Goal: Task Accomplishment & Management: Complete application form

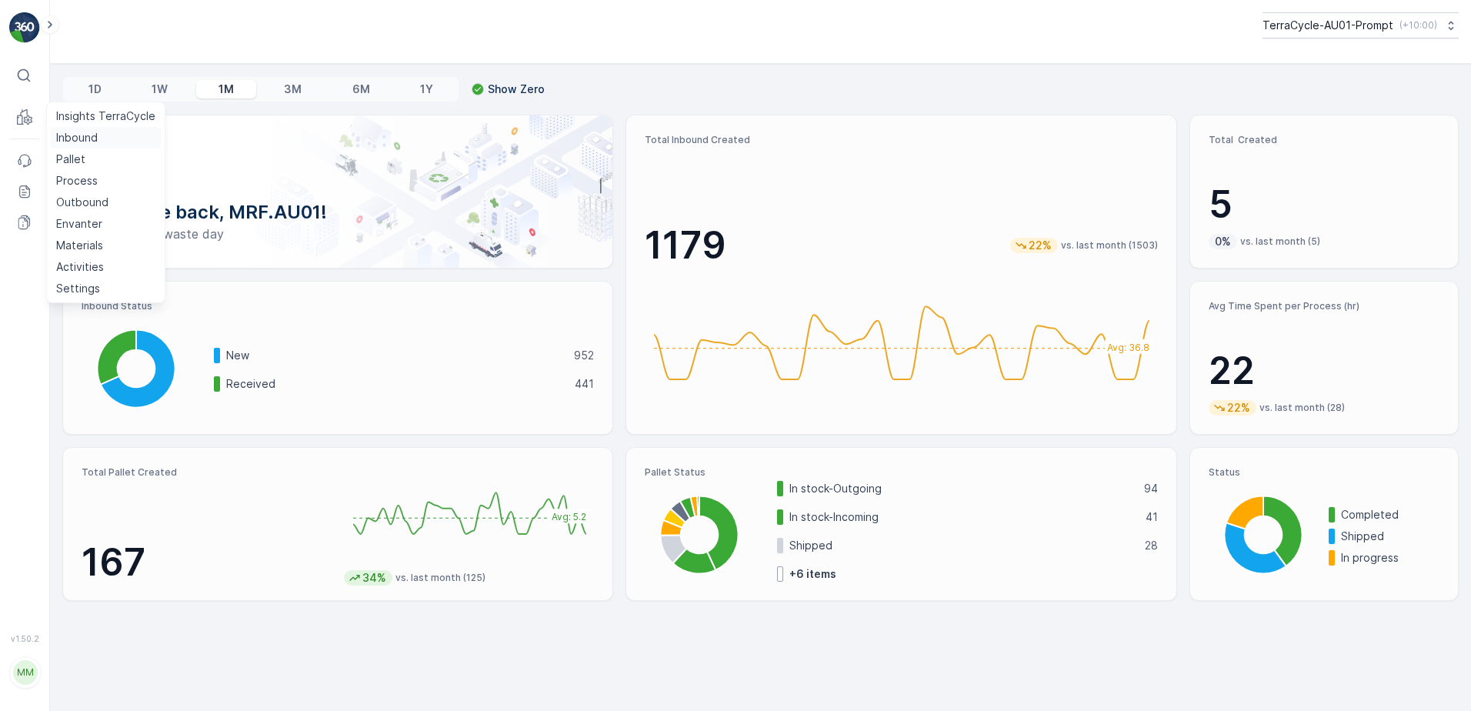
click at [81, 136] on p "Inbound" at bounding box center [77, 137] width 42 height 15
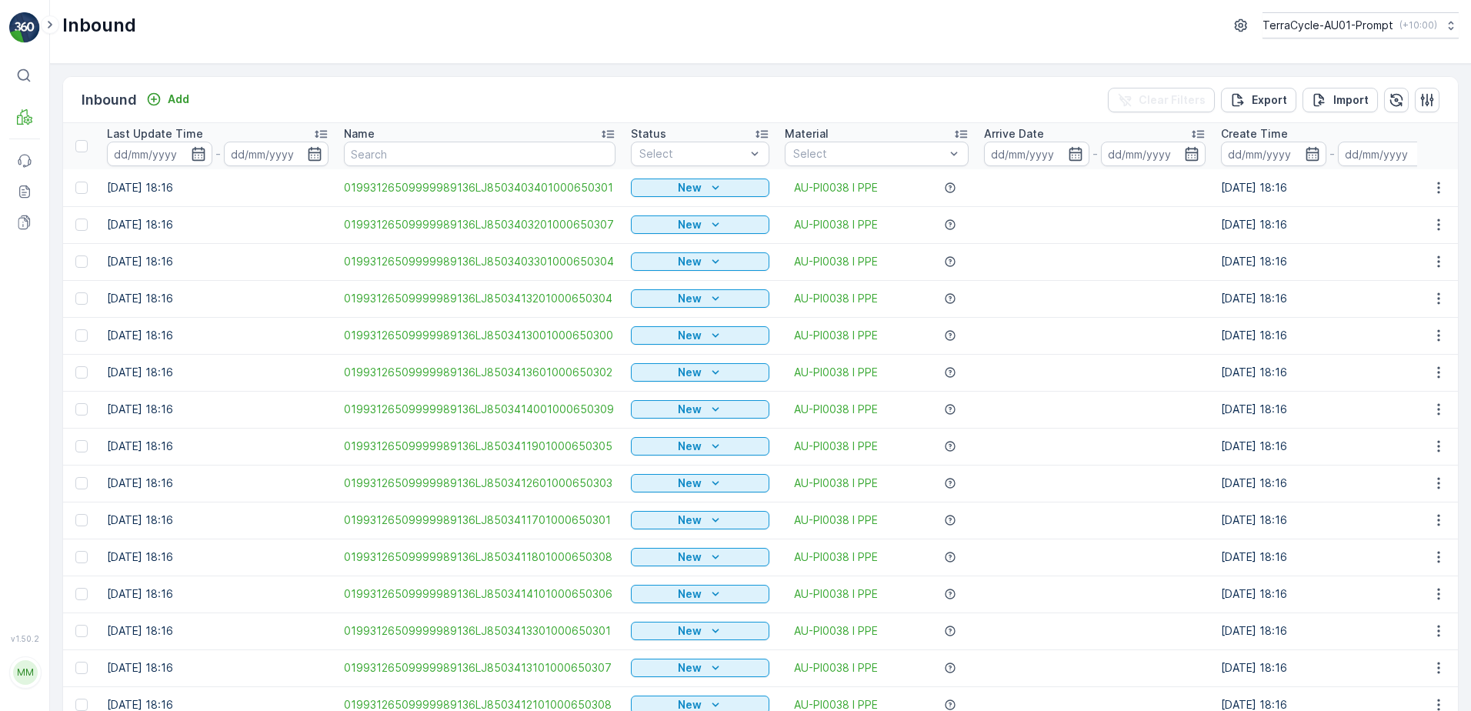
click at [248, 479] on td "[DATE] 18:16" at bounding box center [217, 483] width 237 height 37
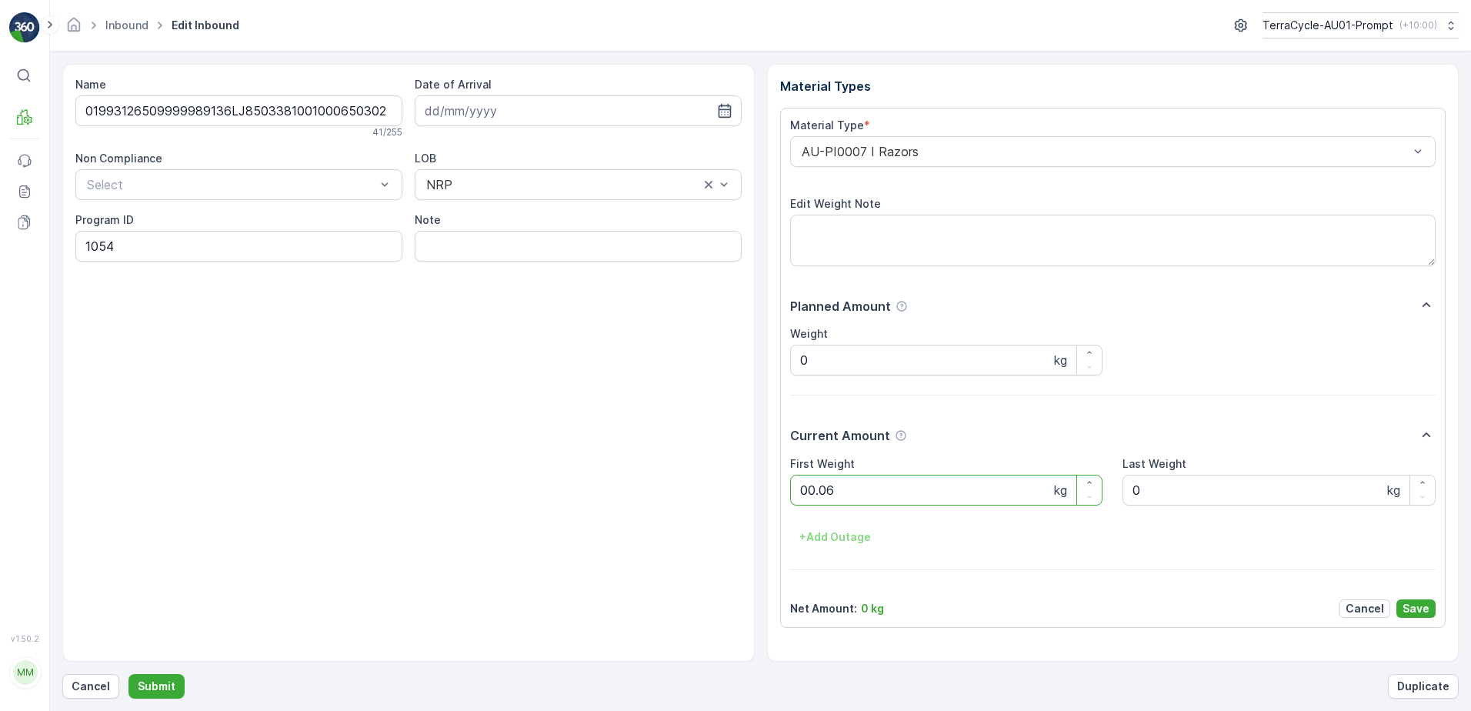
click at [128, 674] on button "Submit" at bounding box center [156, 686] width 56 height 25
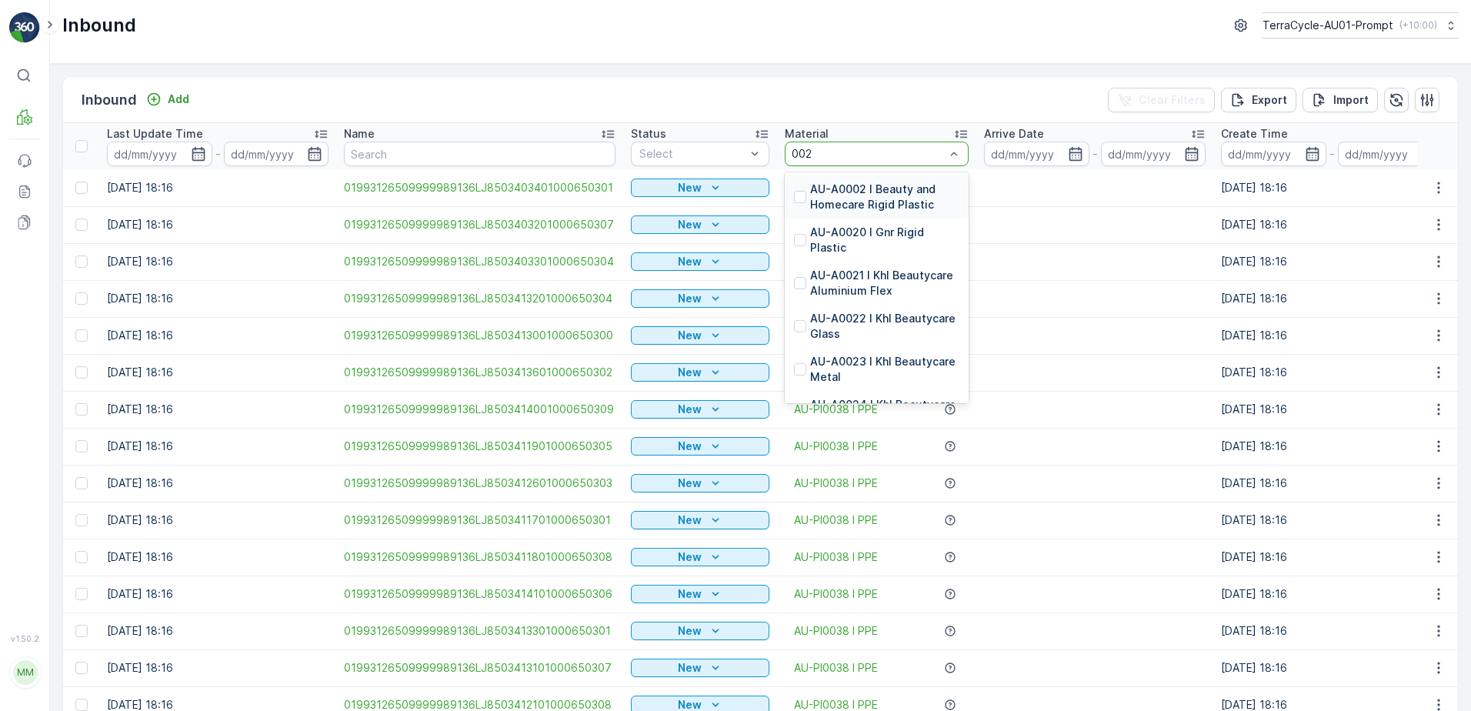
type input "0020"
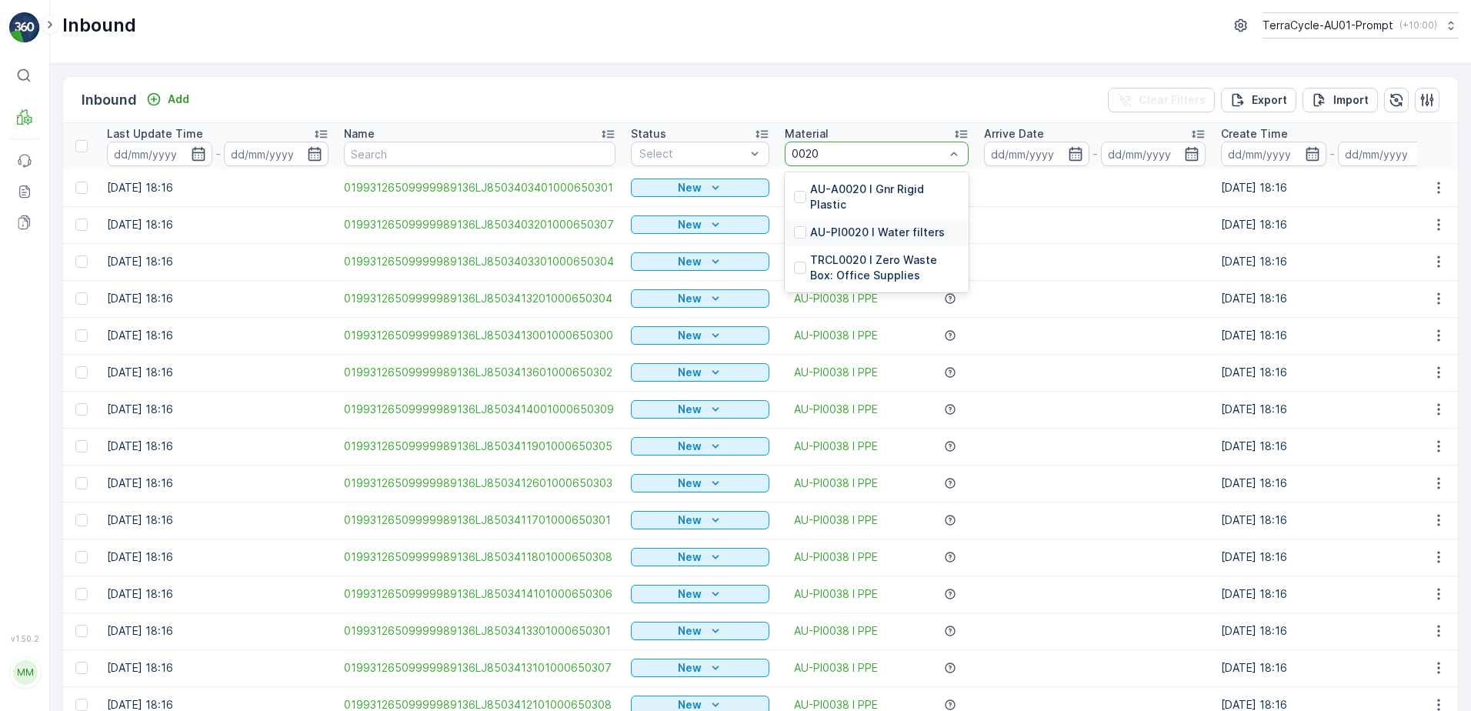
click at [860, 225] on p "AU-PI0020 I Water filters" at bounding box center [877, 232] width 135 height 15
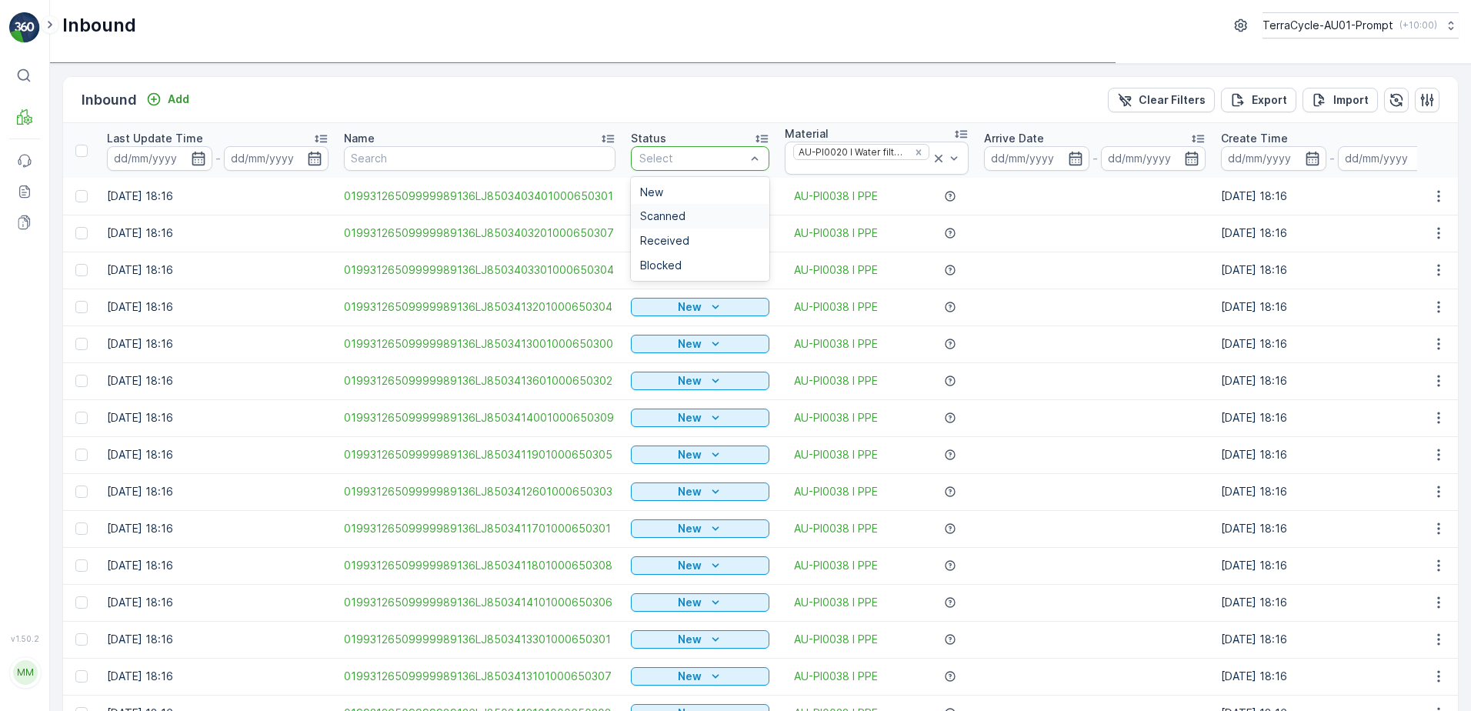
click at [688, 210] on div "Scanned" at bounding box center [700, 216] width 120 height 12
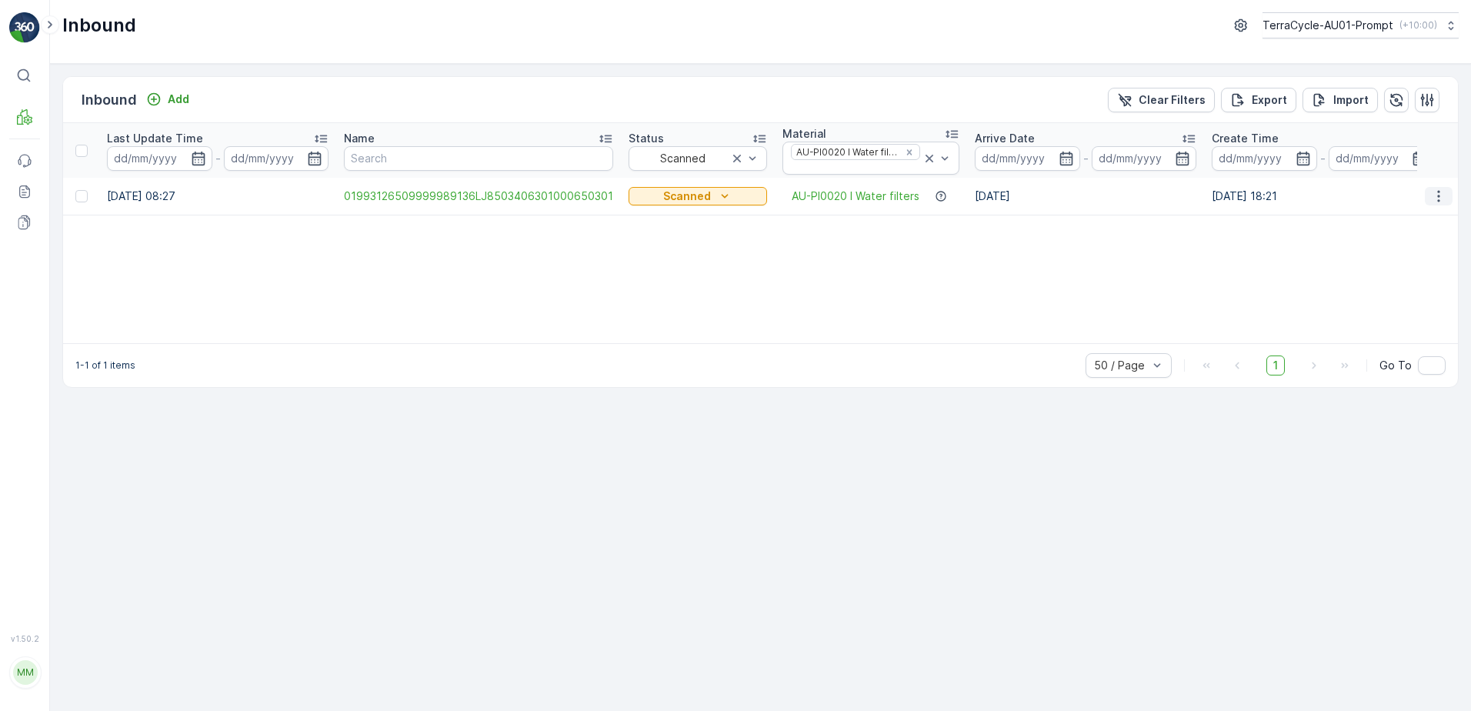
click at [1434, 195] on icon "button" at bounding box center [1438, 196] width 15 height 15
click at [1399, 306] on div "Print QR" at bounding box center [1411, 306] width 122 height 22
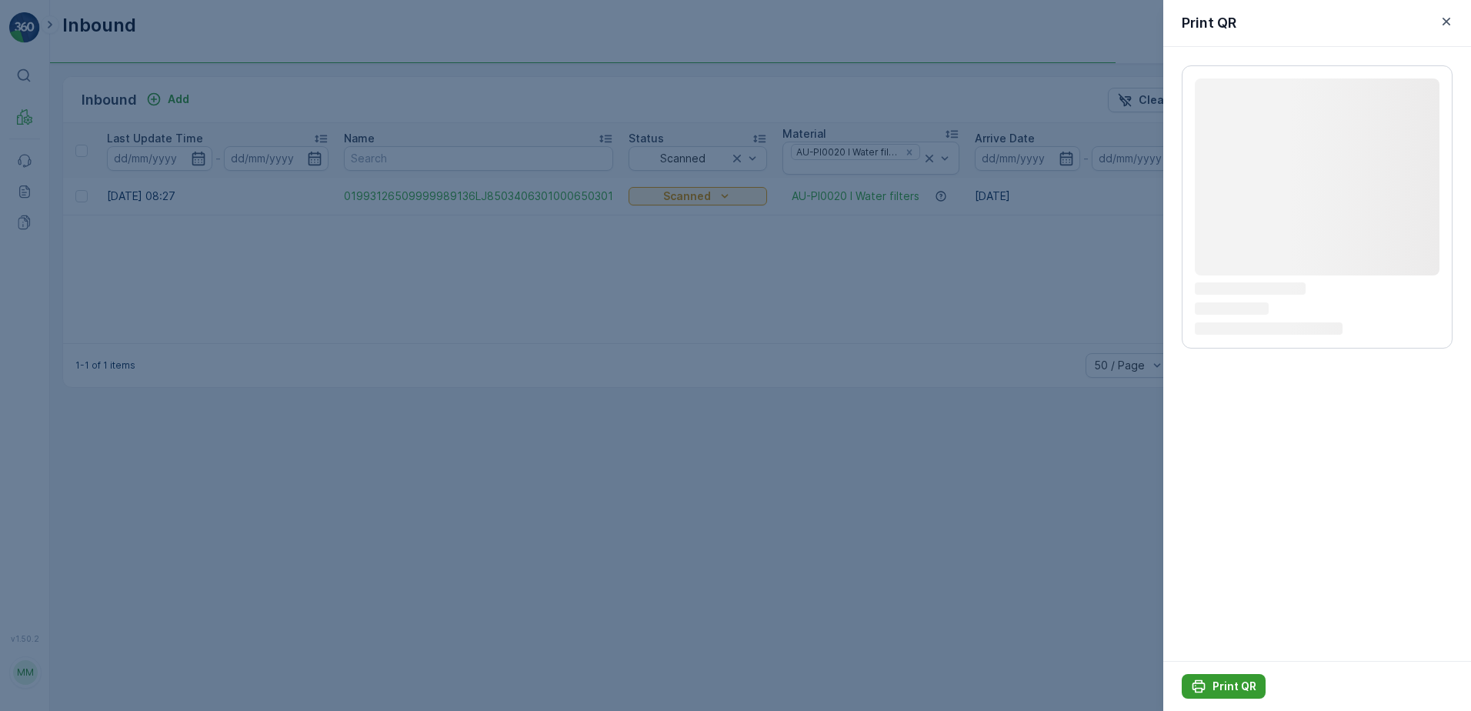
click at [1238, 687] on p "Print QR" at bounding box center [1235, 686] width 44 height 15
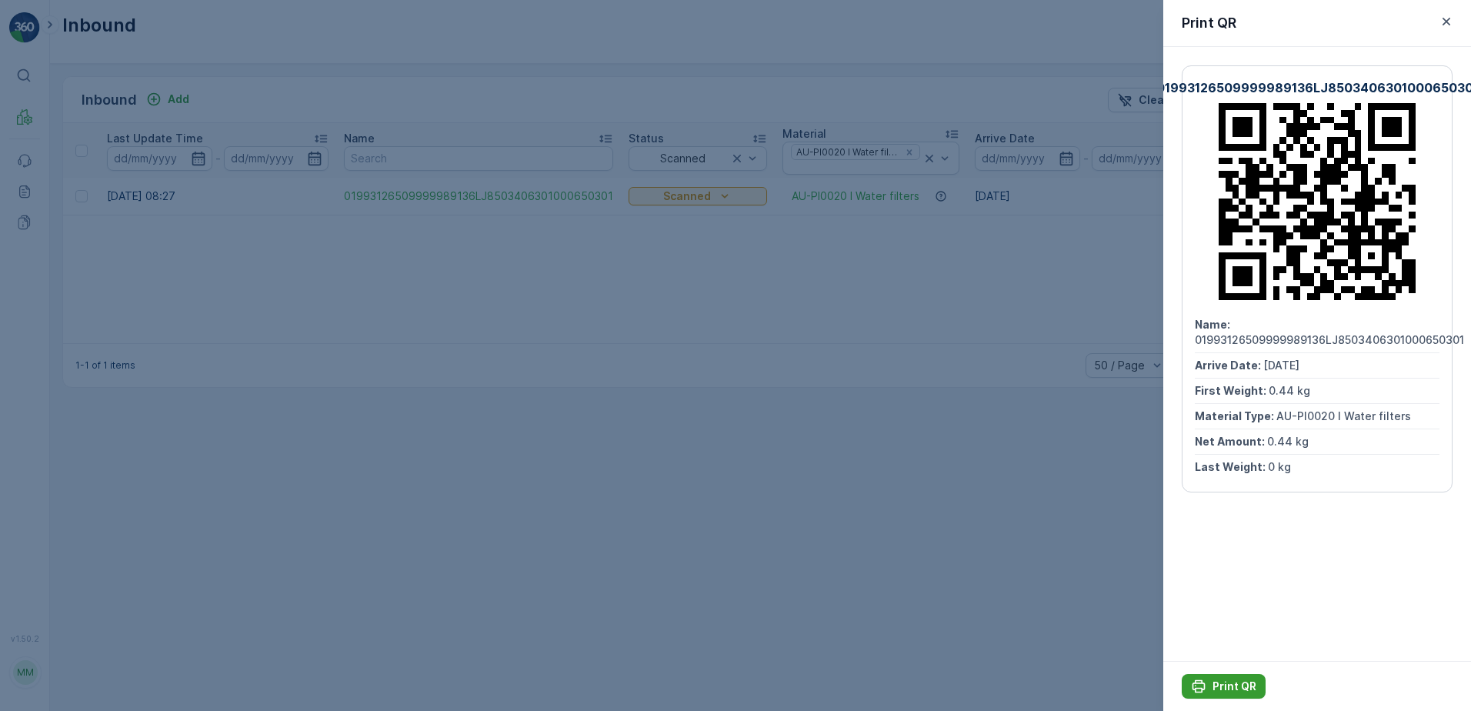
click at [1206, 676] on button "Print QR" at bounding box center [1224, 686] width 84 height 25
click at [1449, 26] on icon "button" at bounding box center [1446, 21] width 15 height 15
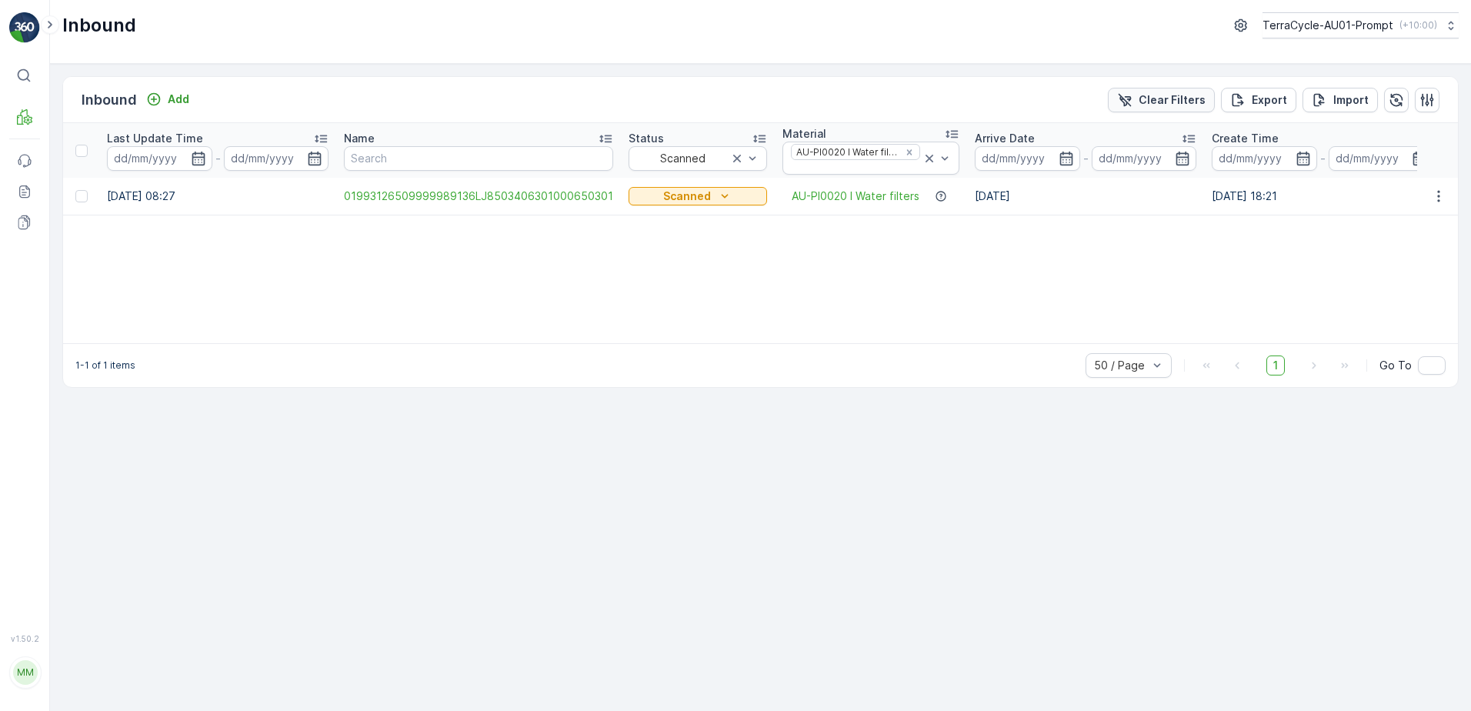
click at [1166, 93] on p "Clear Filters" at bounding box center [1172, 99] width 67 height 15
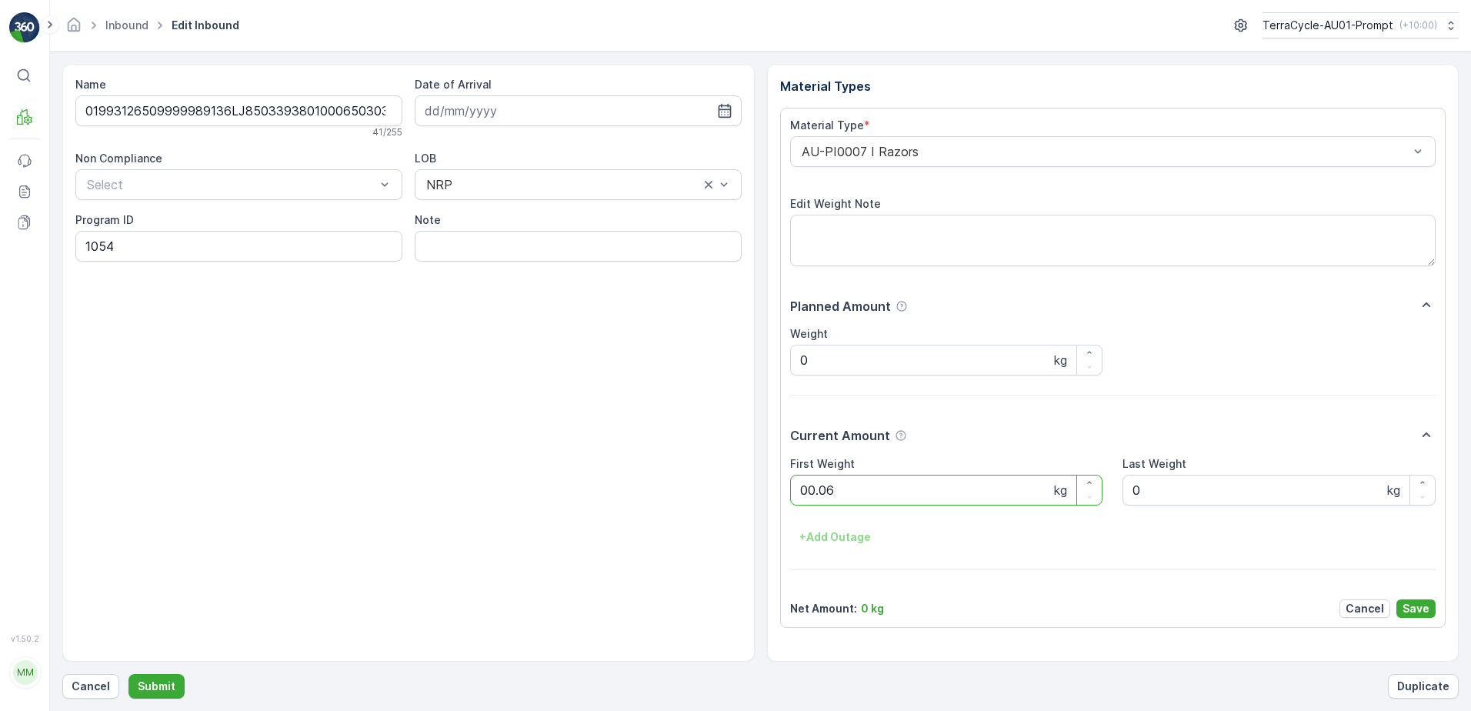
click at [128, 674] on button "Submit" at bounding box center [156, 686] width 56 height 25
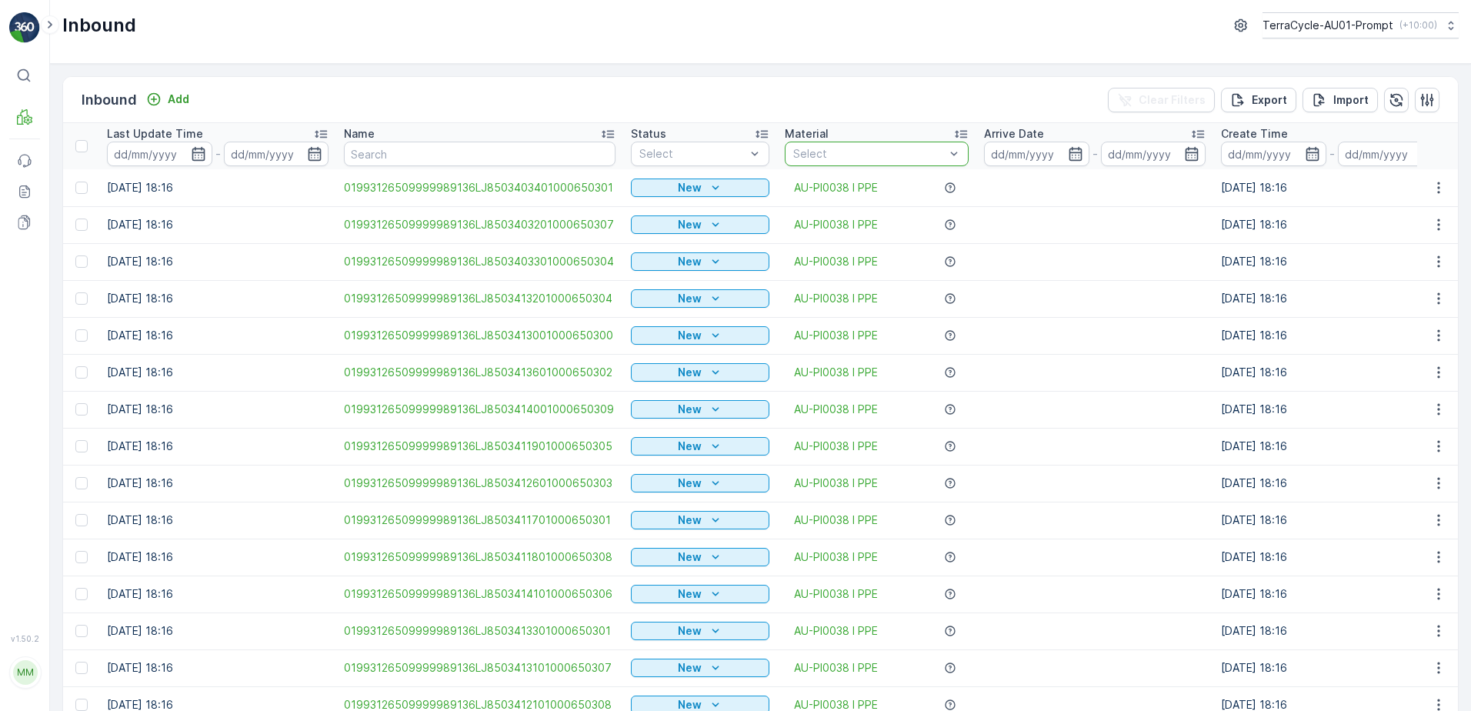
click at [821, 152] on div at bounding box center [869, 154] width 155 height 12
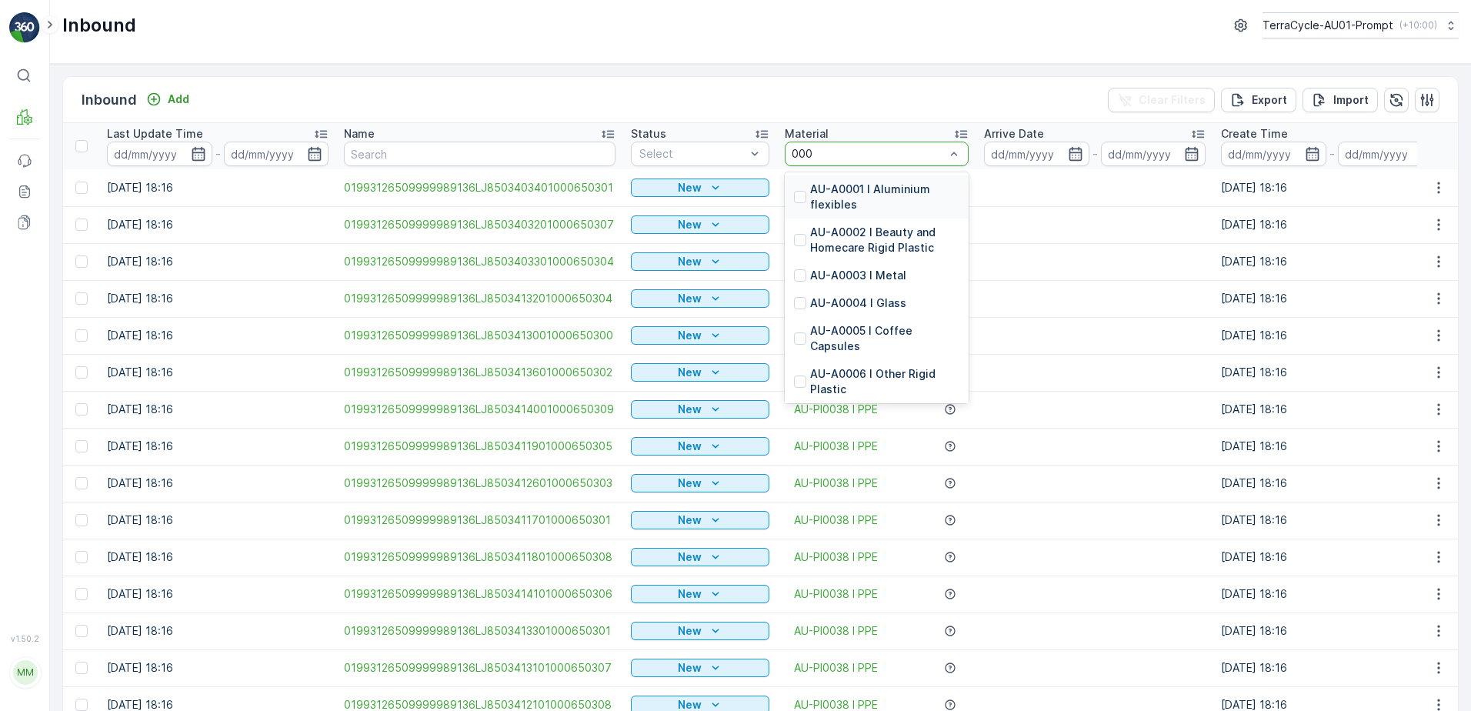
type input "0007"
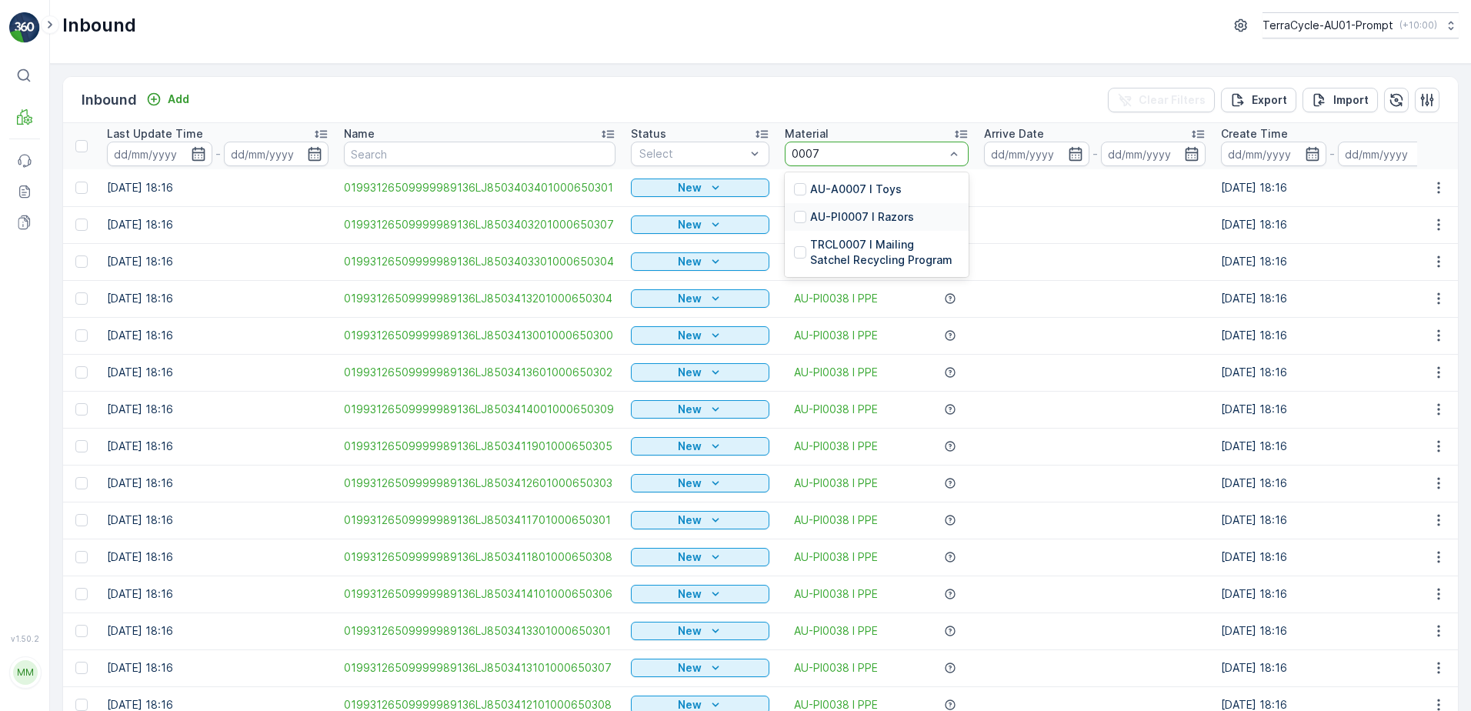
click at [904, 215] on p "AU-PI0007 I Razors" at bounding box center [862, 216] width 104 height 15
click at [680, 213] on td "New" at bounding box center [700, 224] width 154 height 37
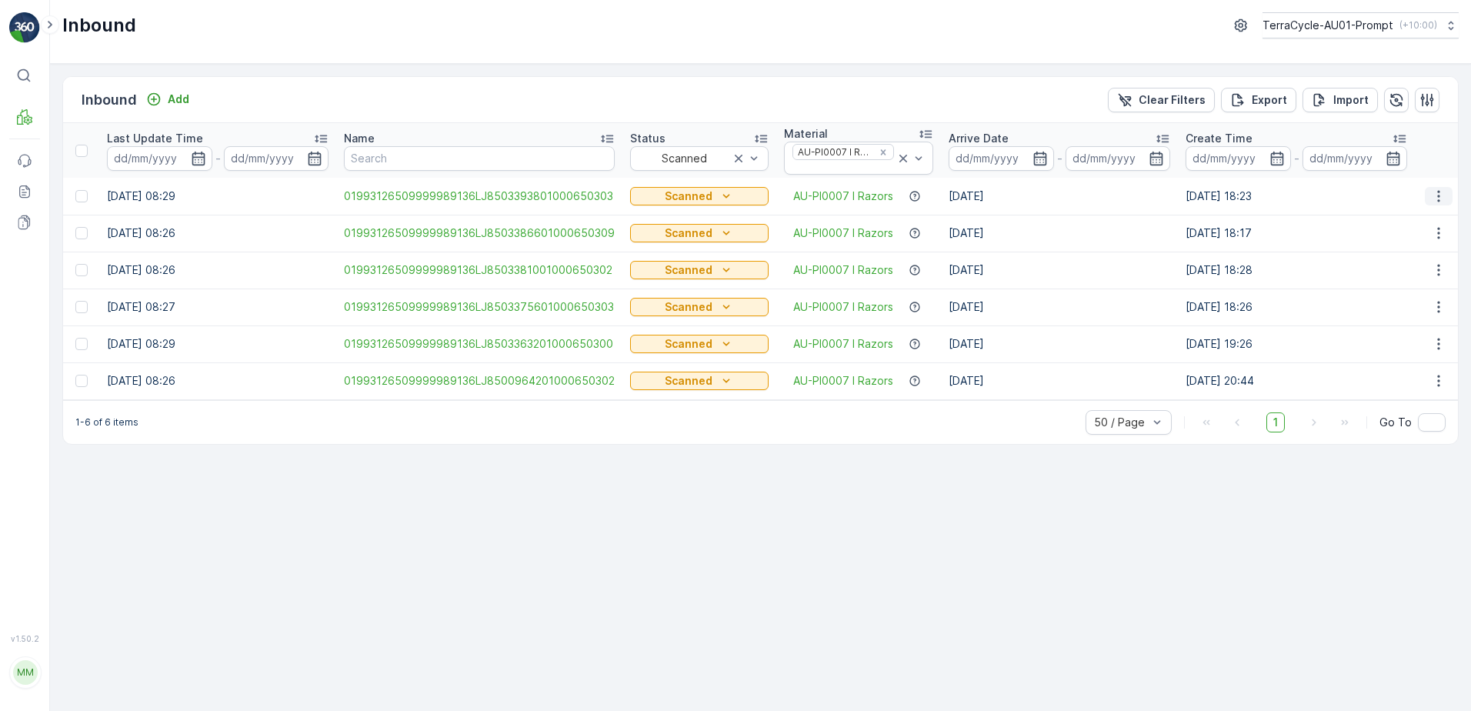
click at [1443, 195] on icon "button" at bounding box center [1438, 196] width 15 height 15
click at [1413, 300] on div "Print QR" at bounding box center [1411, 306] width 122 height 22
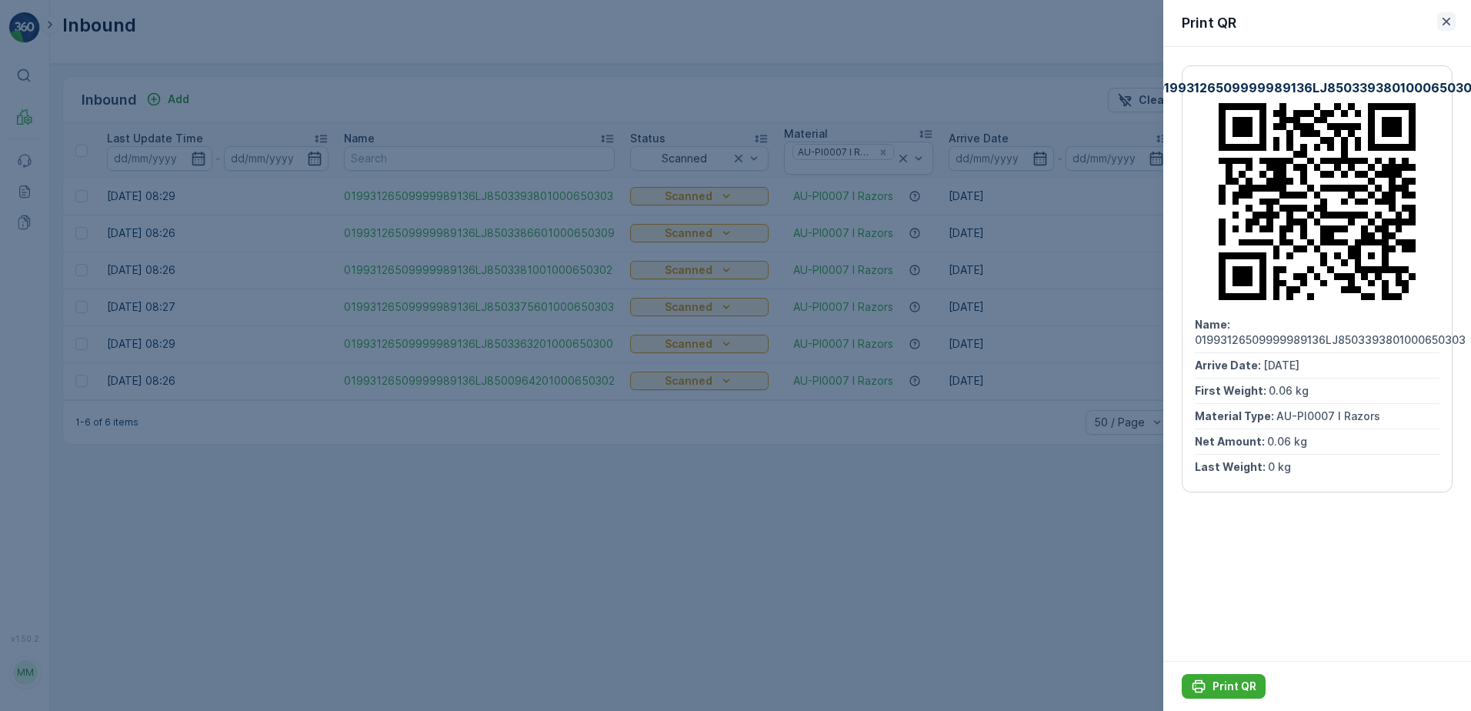
click at [1451, 24] on icon "button" at bounding box center [1446, 21] width 15 height 15
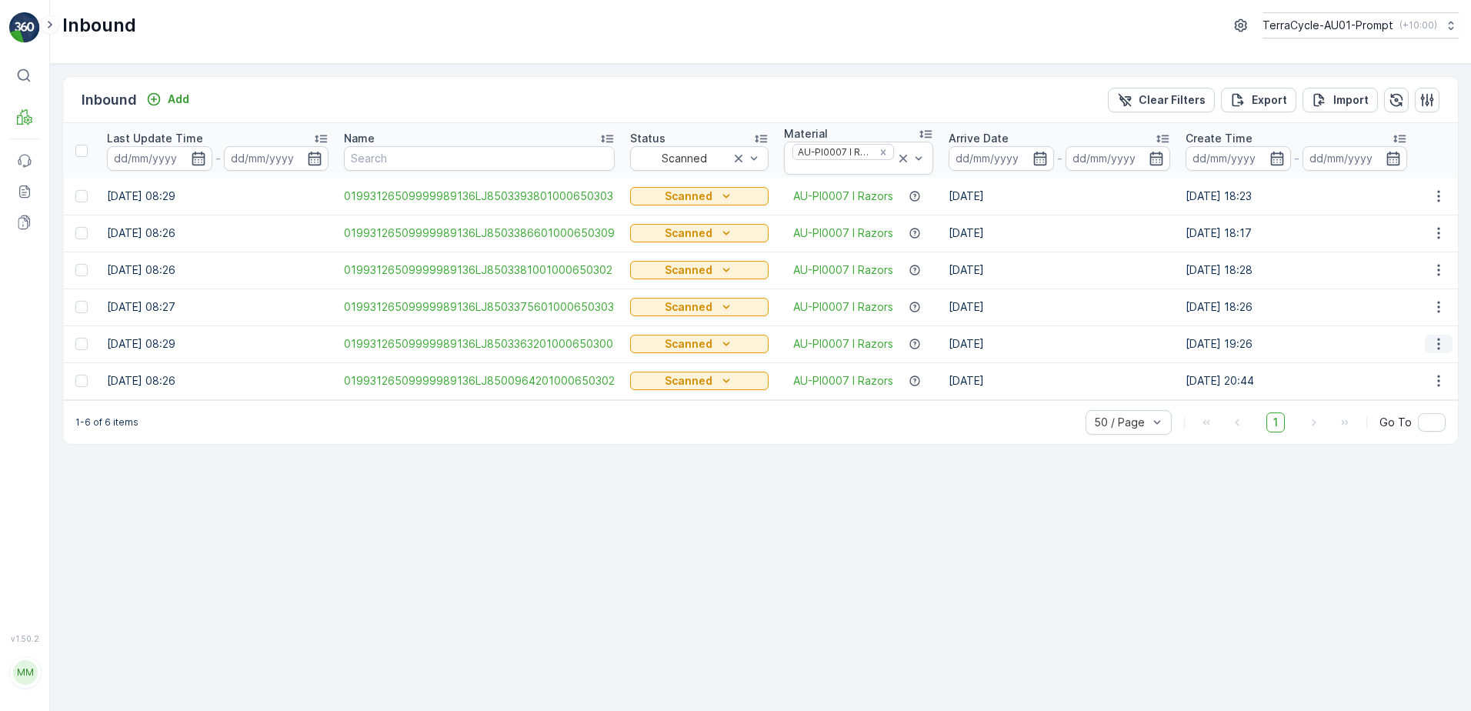
click at [1436, 347] on icon "button" at bounding box center [1438, 343] width 15 height 15
click at [1385, 456] on span "Print QR" at bounding box center [1377, 452] width 42 height 15
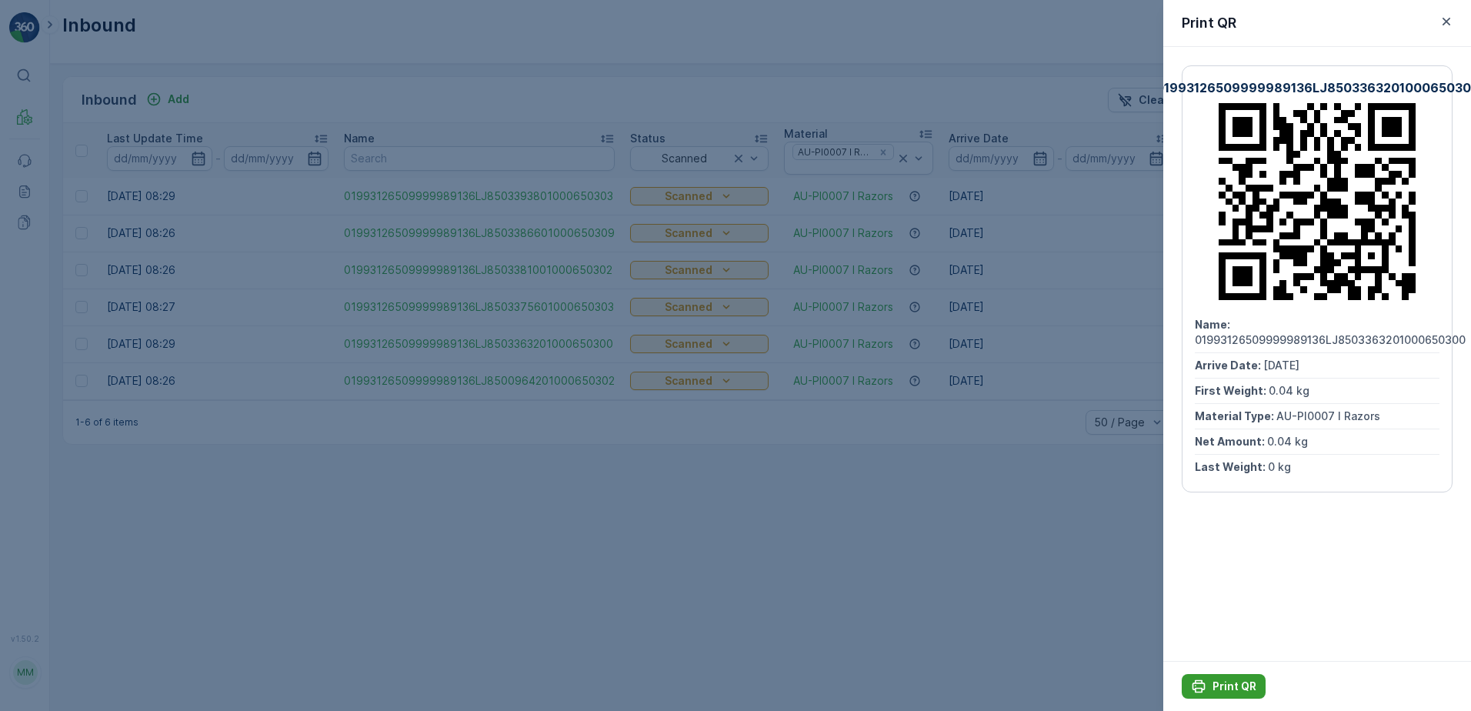
click at [1215, 675] on button "Print QR" at bounding box center [1224, 686] width 84 height 25
click at [1454, 22] on button "button" at bounding box center [1446, 21] width 18 height 18
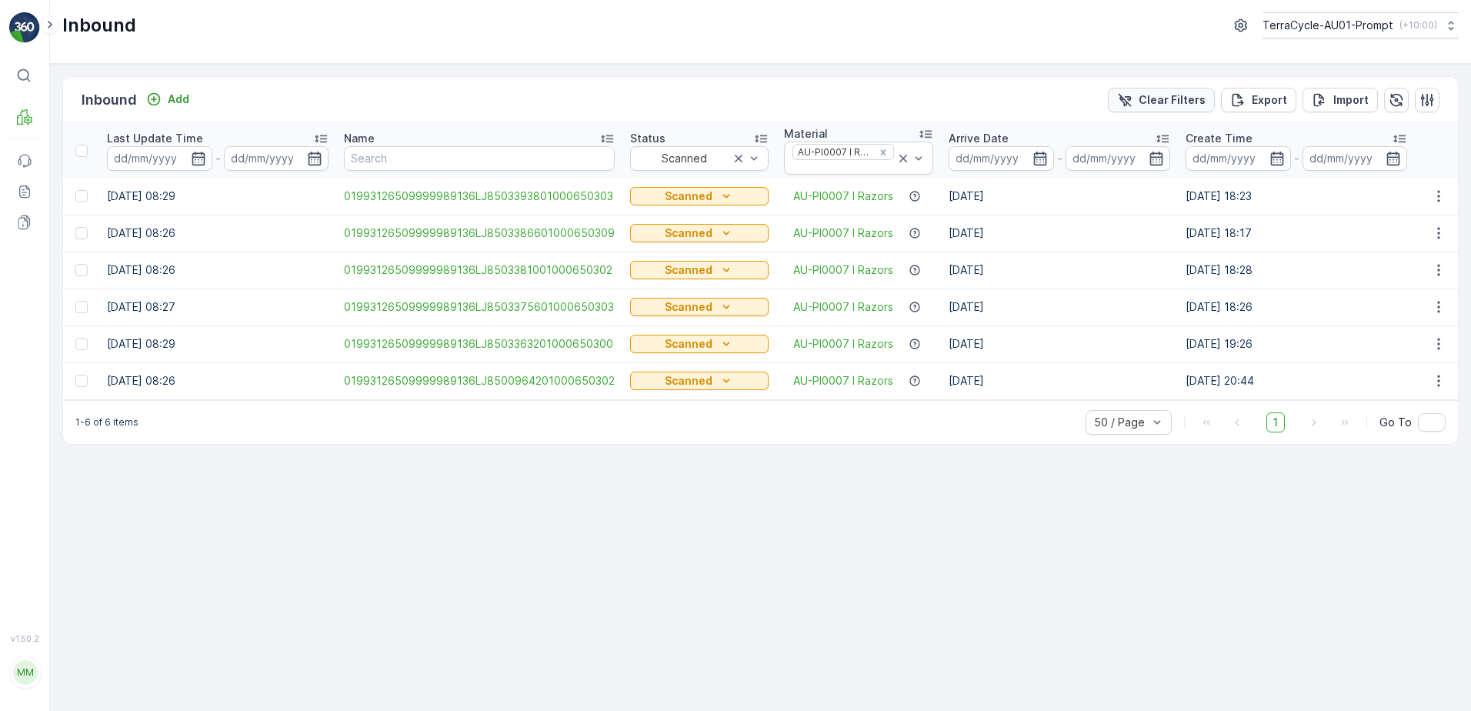
click at [1149, 102] on p "Clear Filters" at bounding box center [1172, 99] width 67 height 15
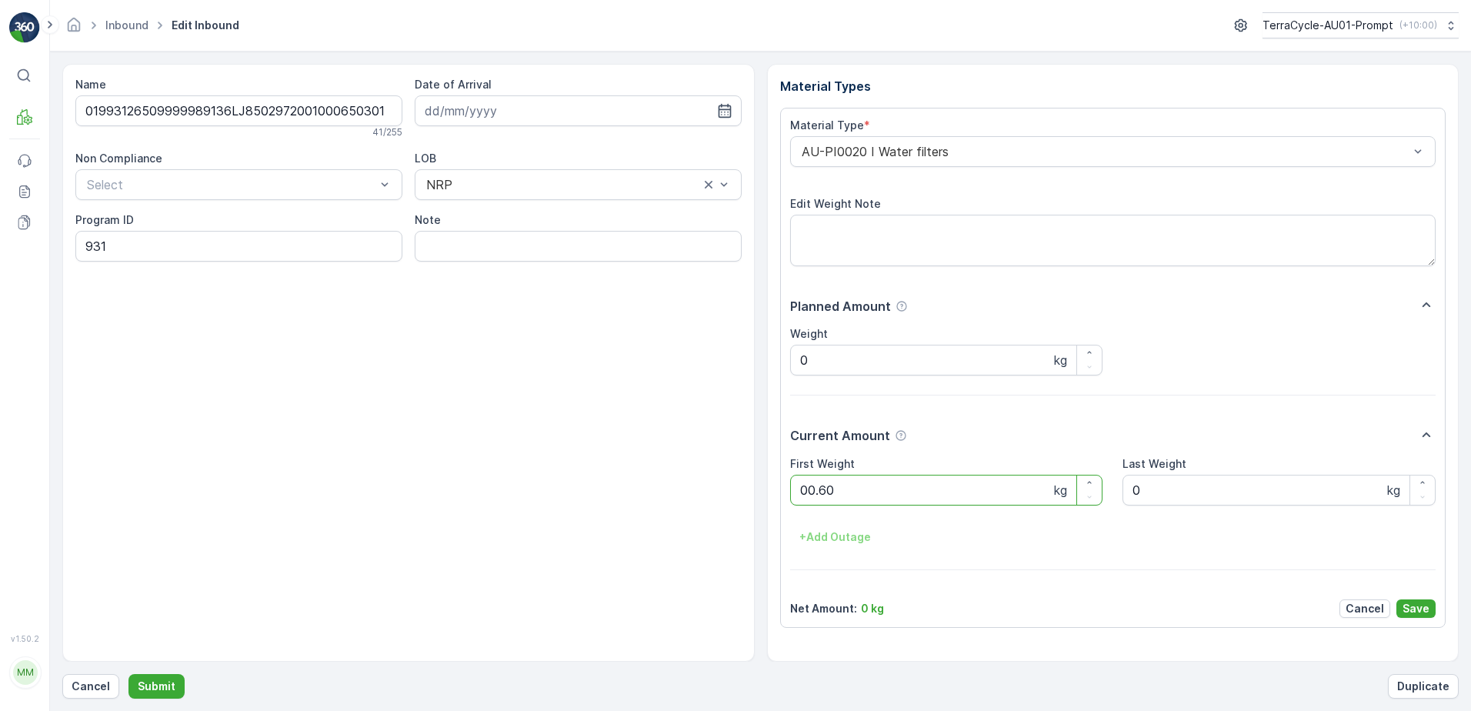
click button "Submit" at bounding box center [156, 686] width 56 height 25
click at [105, 689] on p "Cancel" at bounding box center [91, 686] width 38 height 15
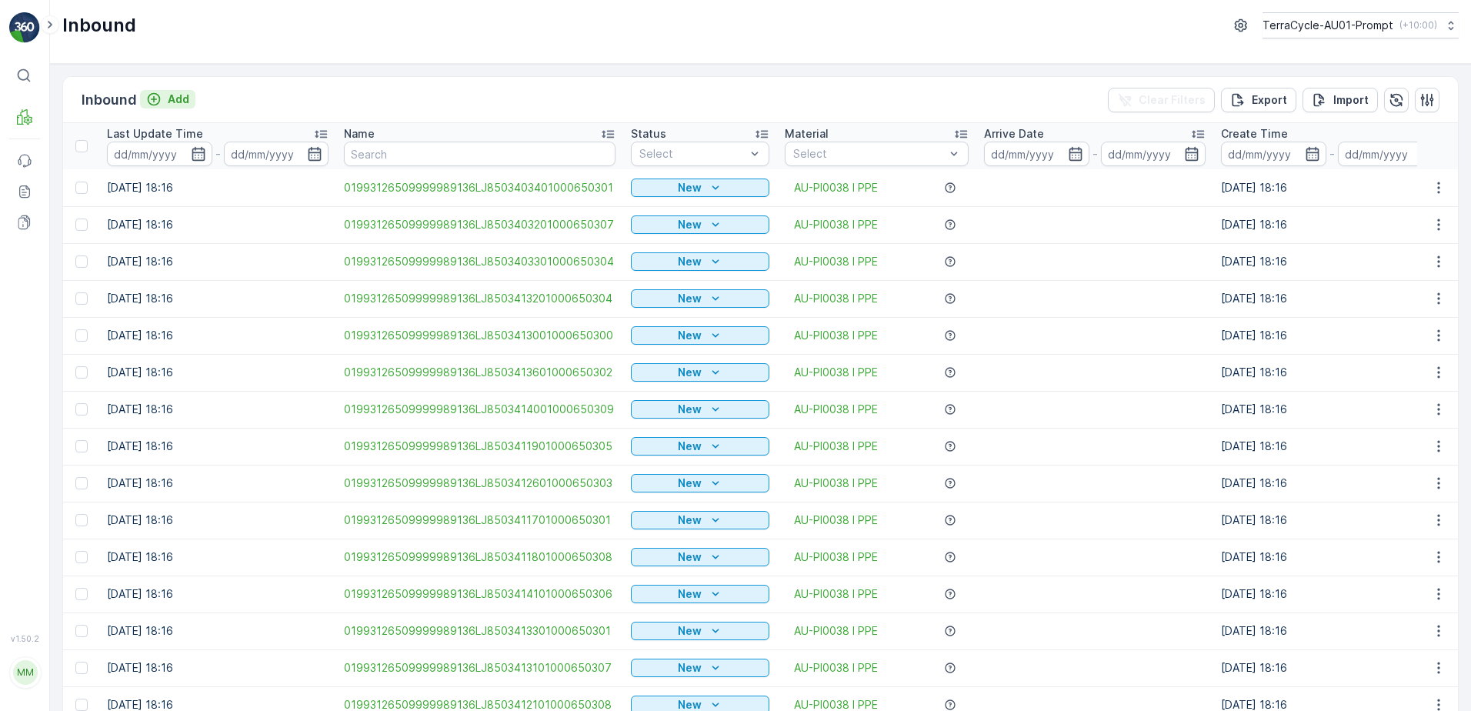
click at [191, 98] on button "Add" at bounding box center [167, 99] width 55 height 18
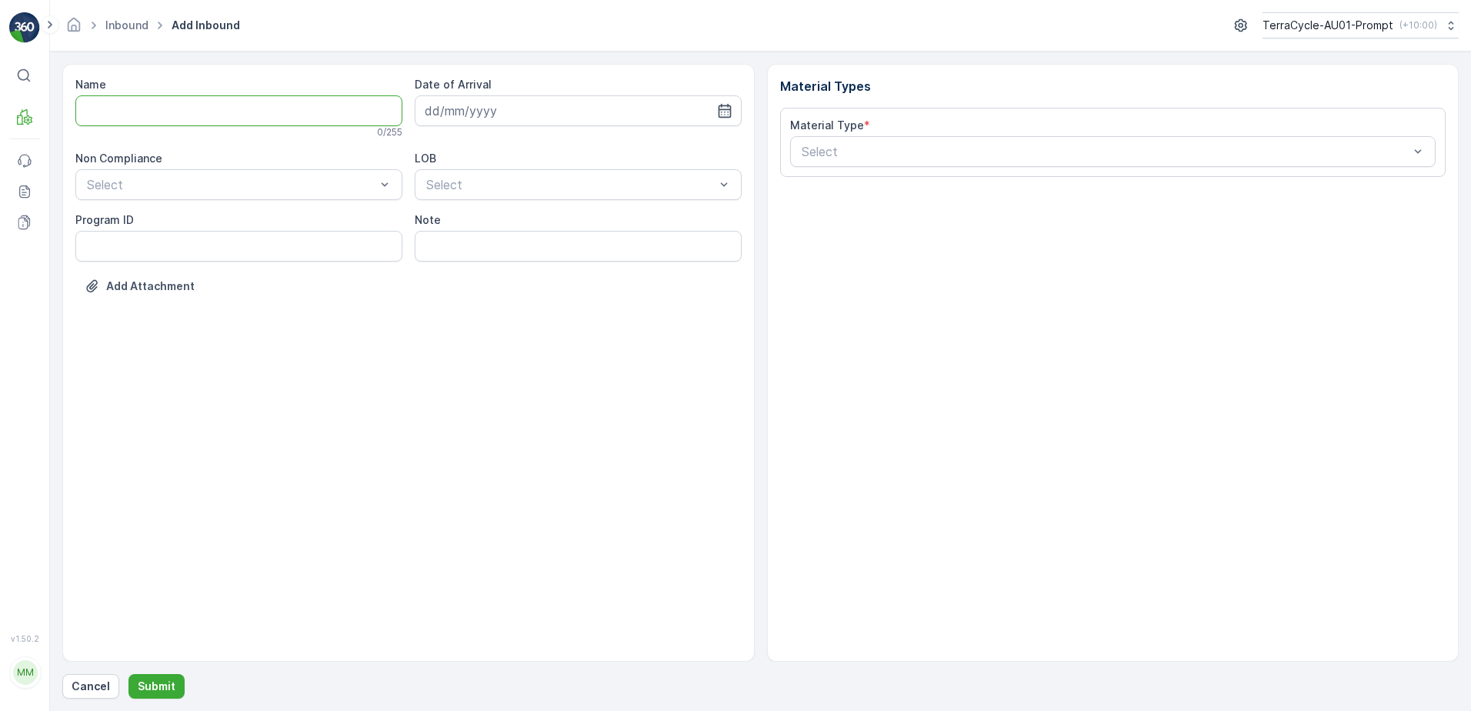
click at [188, 112] on input "Name" at bounding box center [238, 110] width 327 height 31
click at [128, 674] on button "Submit" at bounding box center [156, 686] width 56 height 25
type input "1704835832574666A"
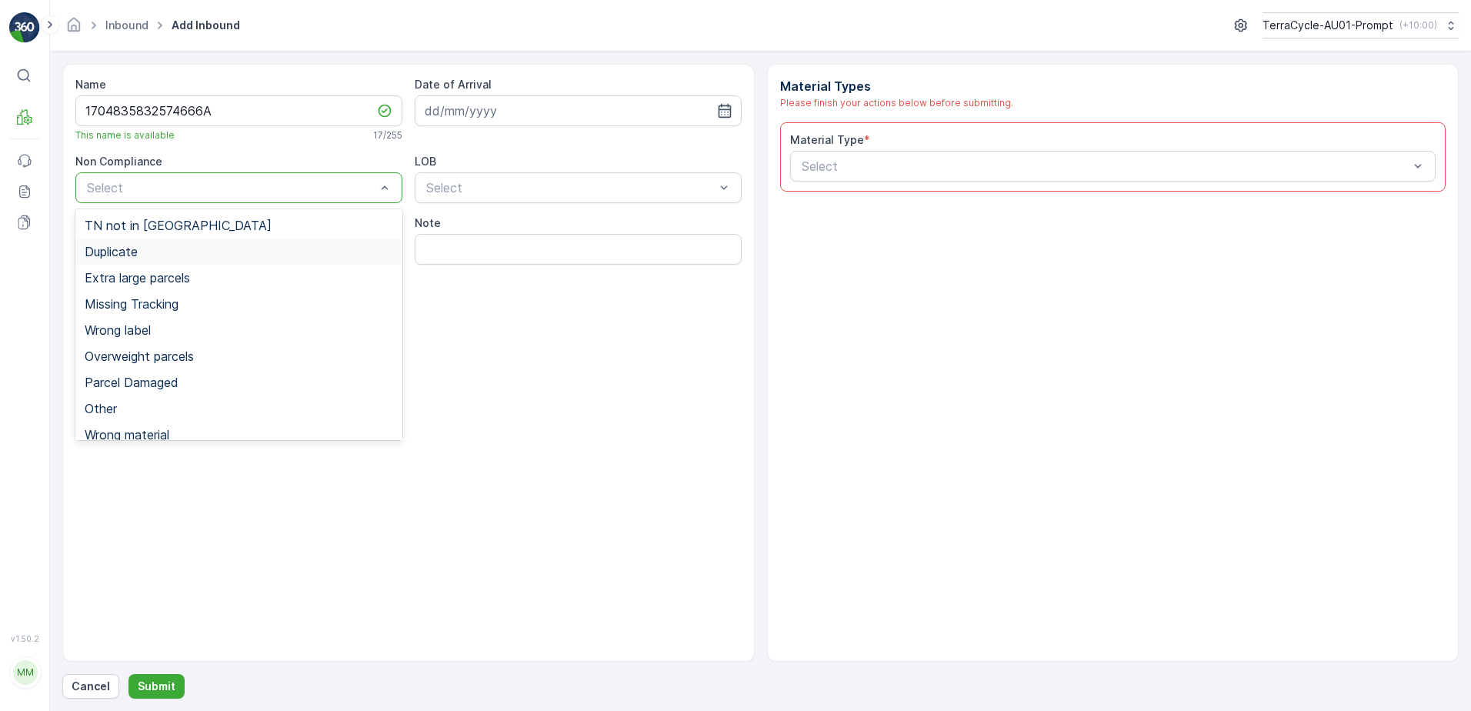
click at [148, 255] on div "Duplicate" at bounding box center [239, 252] width 309 height 14
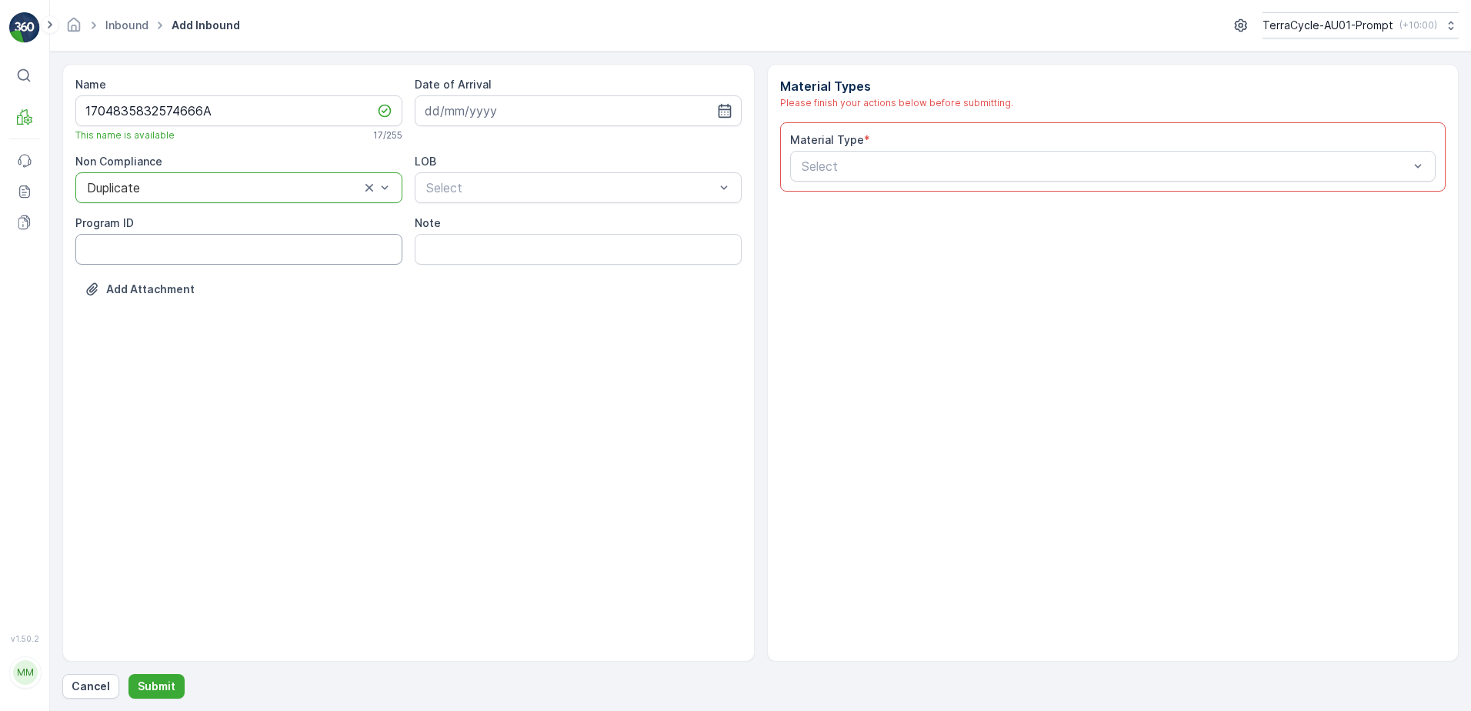
click at [135, 251] on ID "Program ID" at bounding box center [238, 249] width 327 height 31
type ID "1054"
click at [468, 105] on input at bounding box center [578, 110] width 327 height 31
drag, startPoint x: 491, startPoint y: 277, endPoint x: 501, endPoint y: 188, distance: 89.8
click at [492, 274] on div "16" at bounding box center [496, 270] width 25 height 25
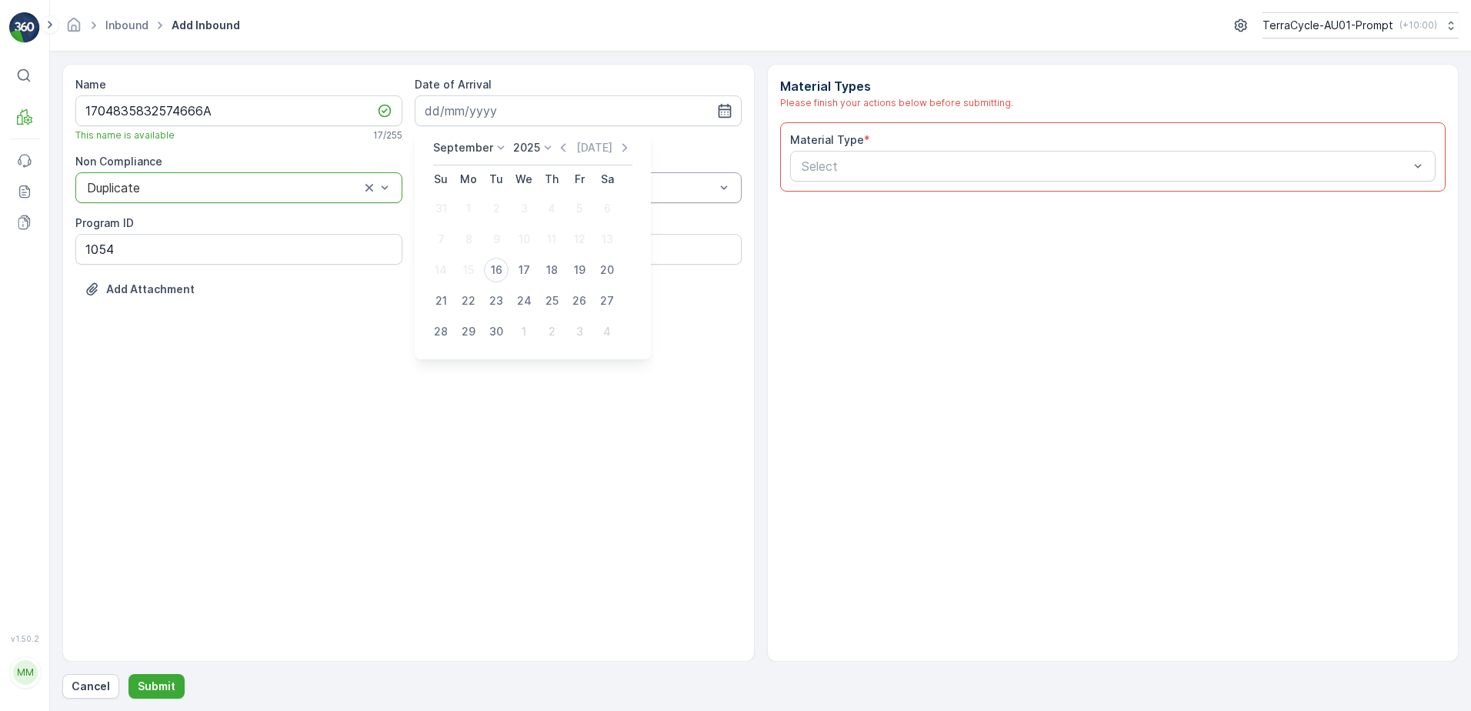
type input "[DATE]"
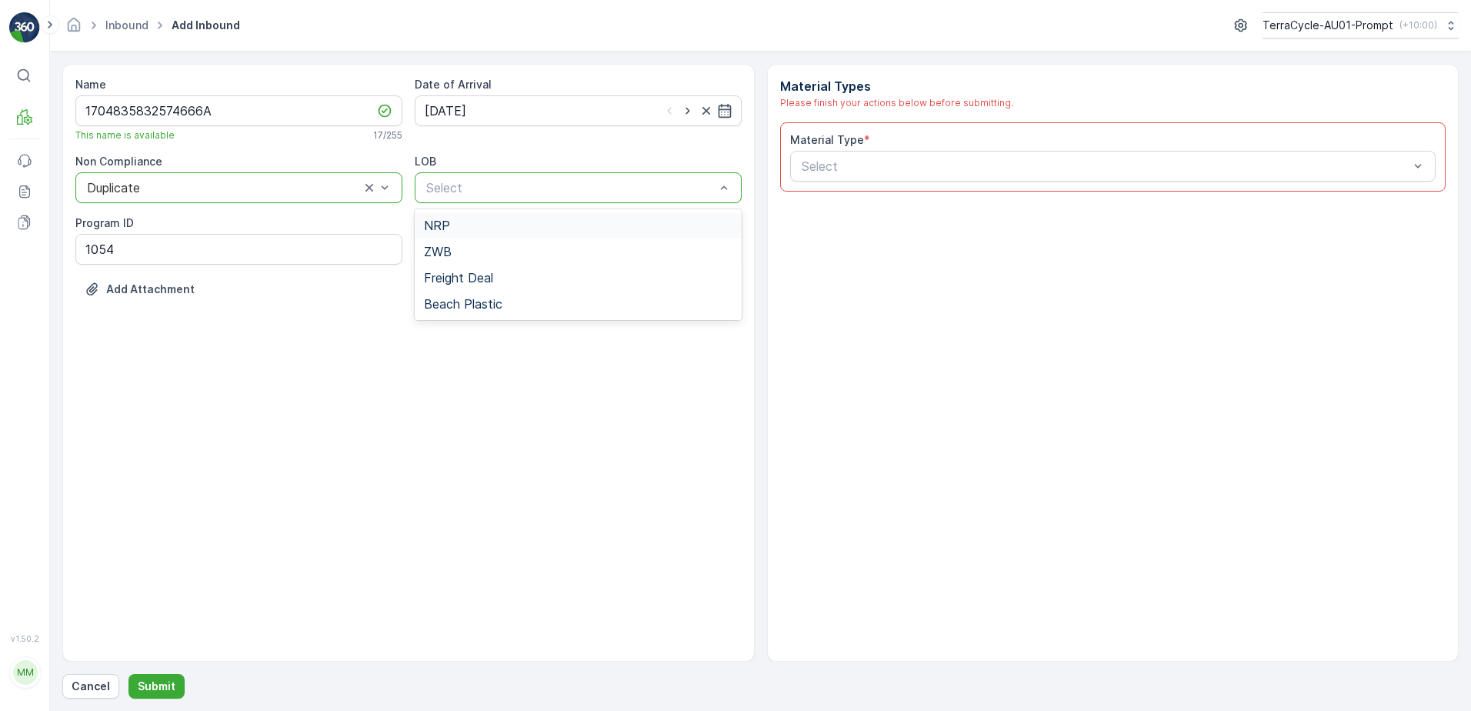
click at [501, 228] on div "NRP" at bounding box center [578, 226] width 309 height 14
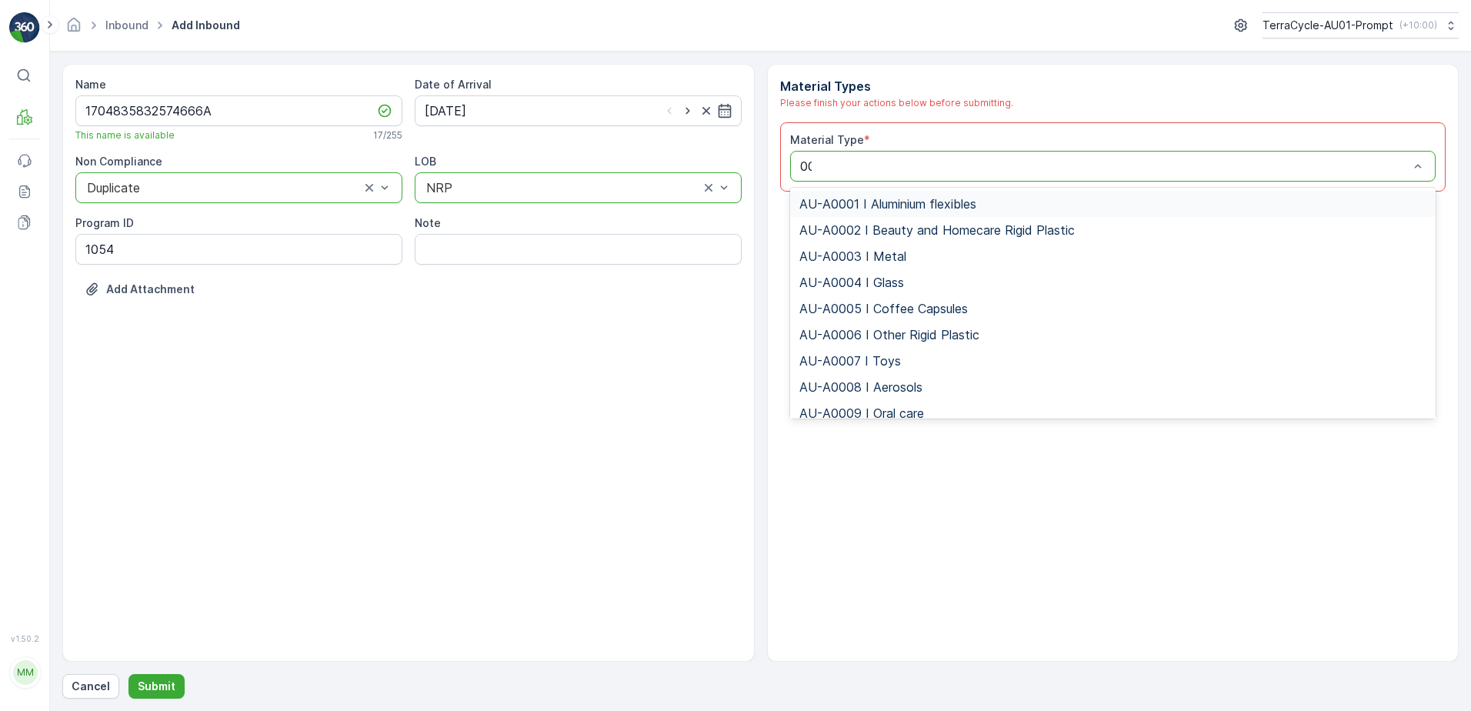
type input "000"
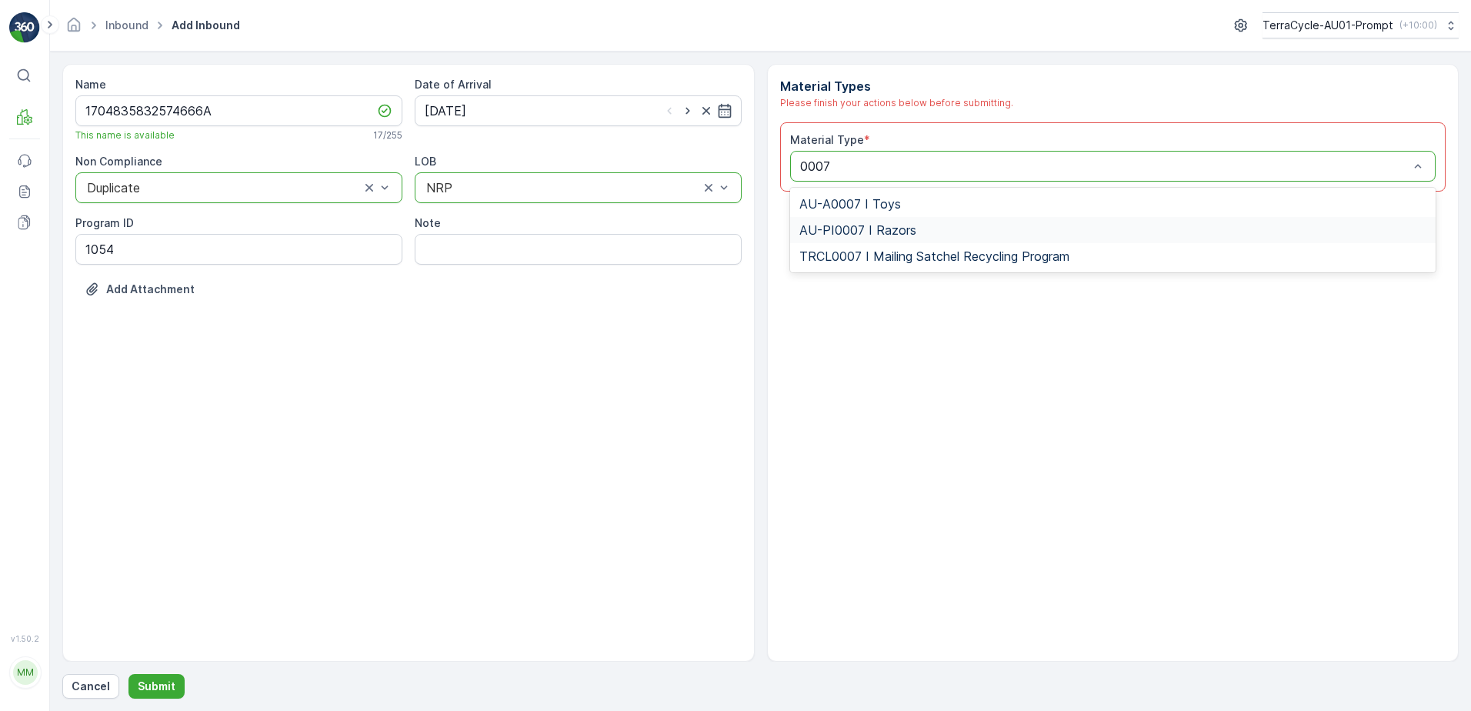
click at [877, 223] on span "AU-PI0007 I Razors" at bounding box center [857, 230] width 117 height 14
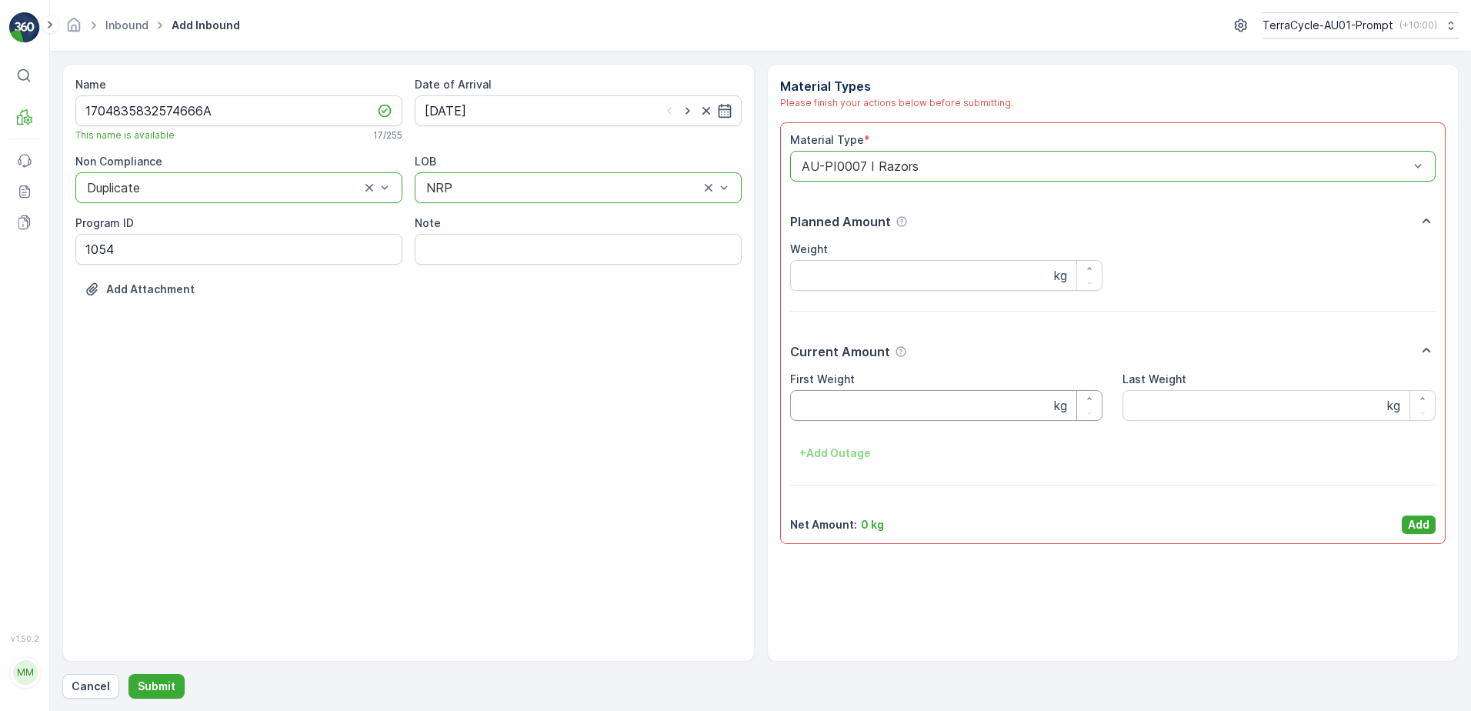
click at [885, 409] on Weight "First Weight" at bounding box center [946, 405] width 313 height 31
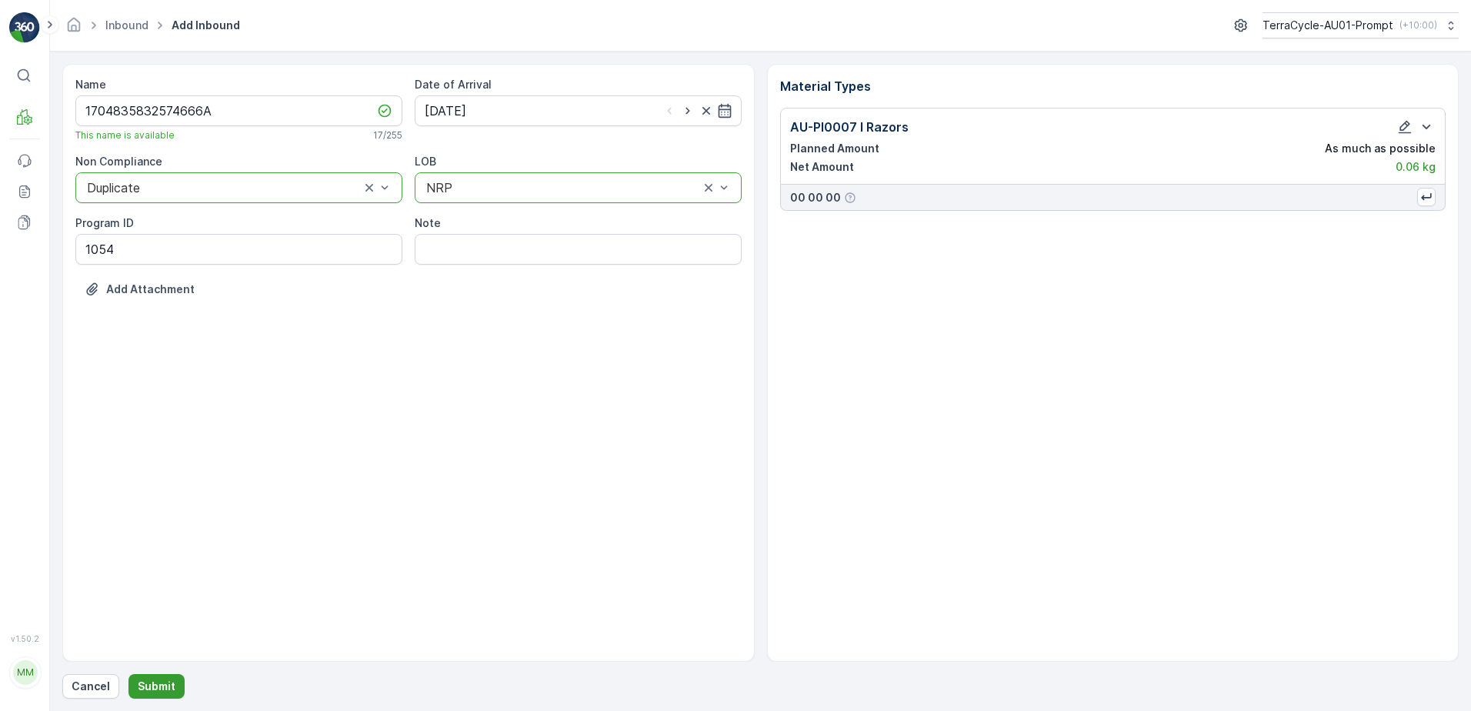
click at [165, 686] on p "Submit" at bounding box center [157, 686] width 38 height 15
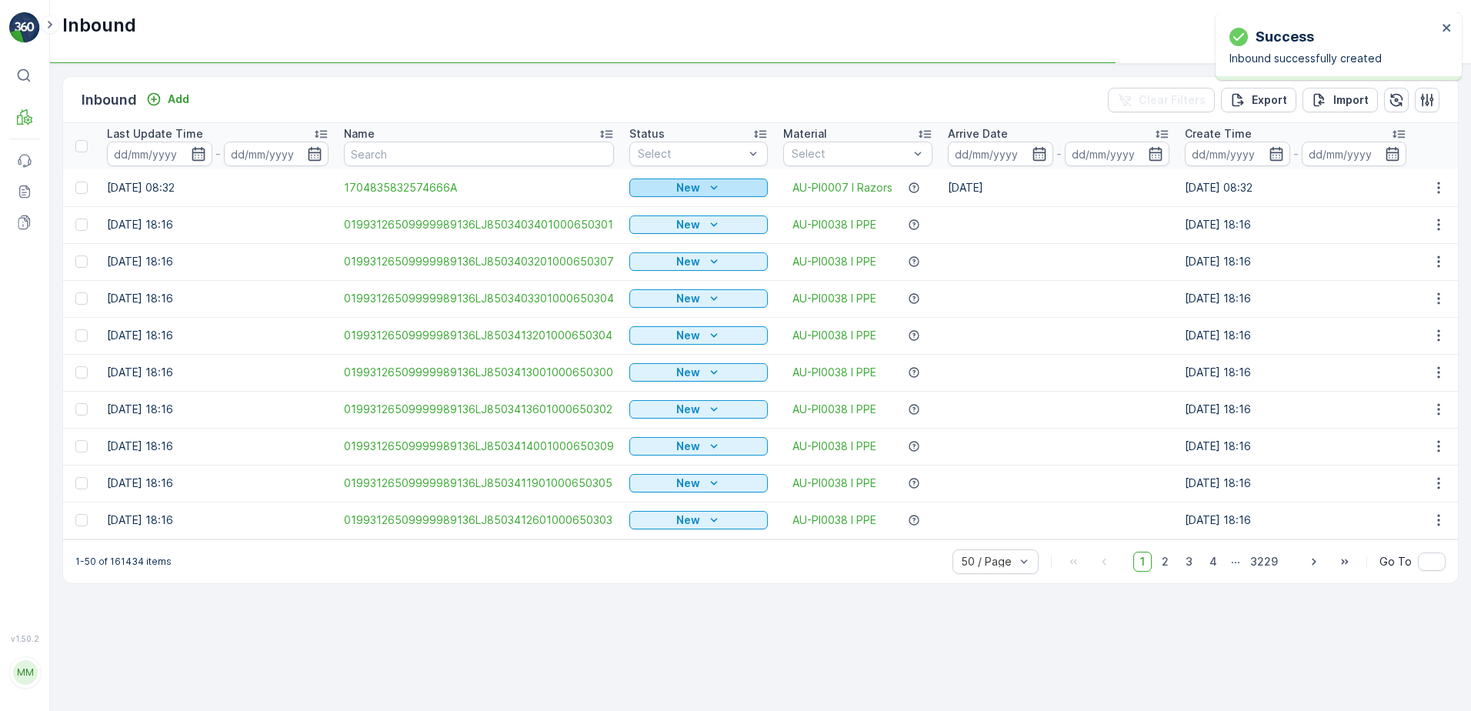
click at [716, 185] on icon "New" at bounding box center [713, 187] width 15 height 15
click at [686, 234] on div "Scanned" at bounding box center [661, 233] width 62 height 22
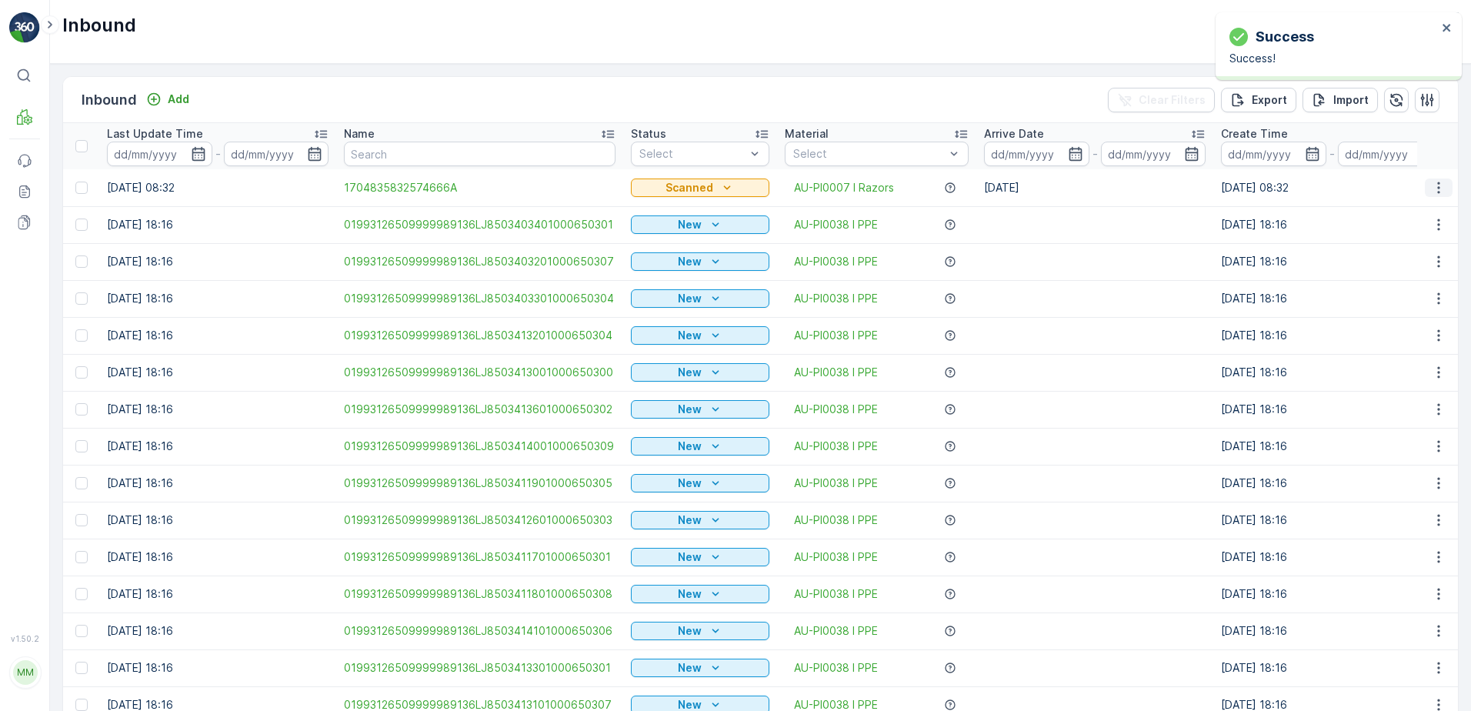
click at [1435, 185] on icon "button" at bounding box center [1438, 187] width 15 height 15
click at [1392, 293] on span "Print QR" at bounding box center [1377, 296] width 42 height 15
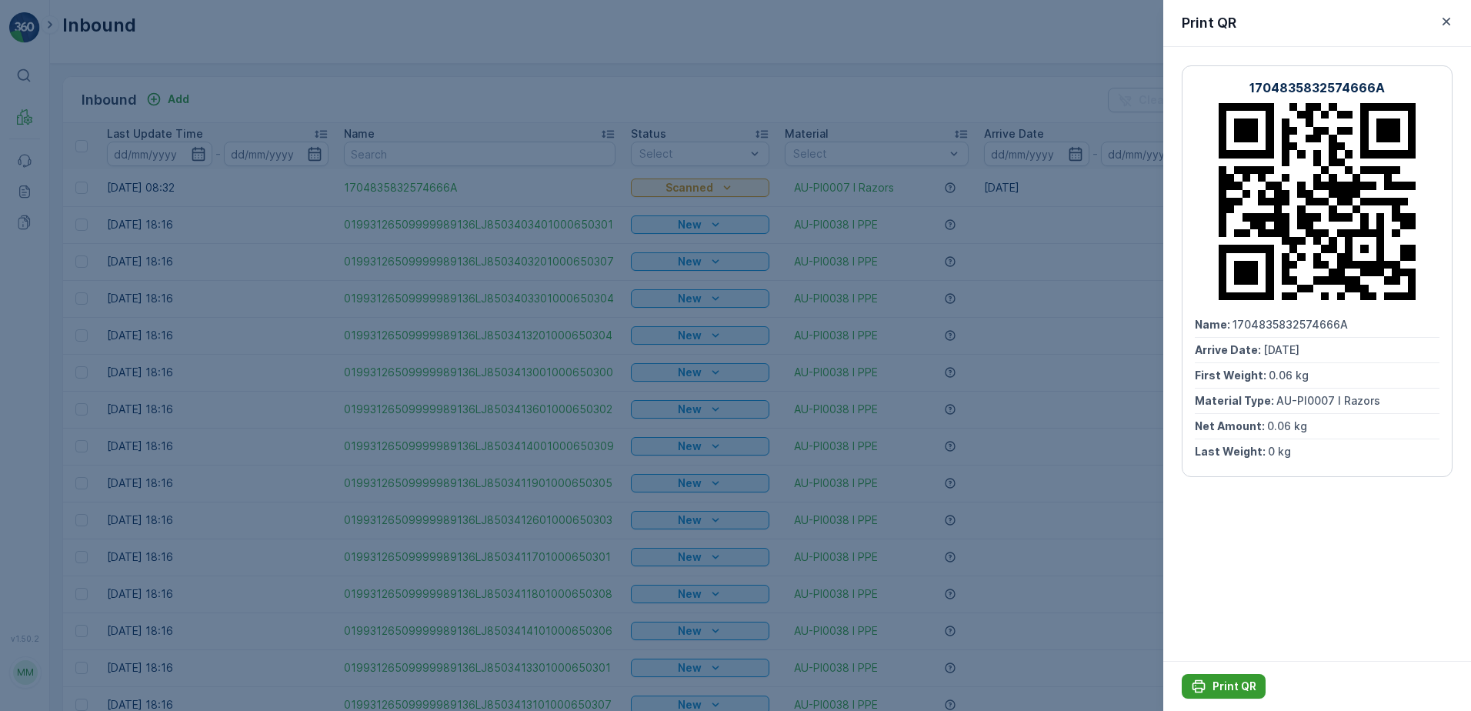
click at [1234, 682] on p "Print QR" at bounding box center [1235, 686] width 44 height 15
click at [1443, 25] on icon "button" at bounding box center [1446, 21] width 15 height 15
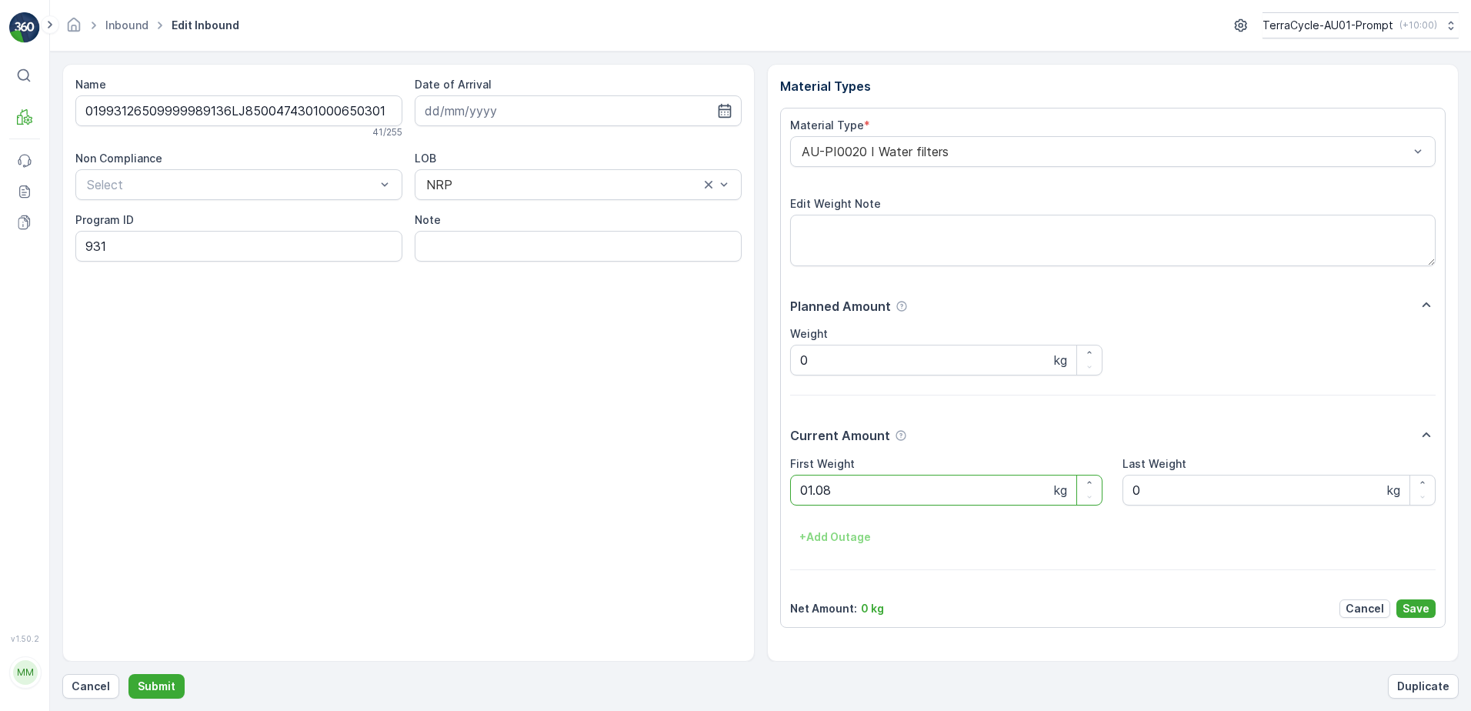
click button "Submit" at bounding box center [156, 686] width 56 height 25
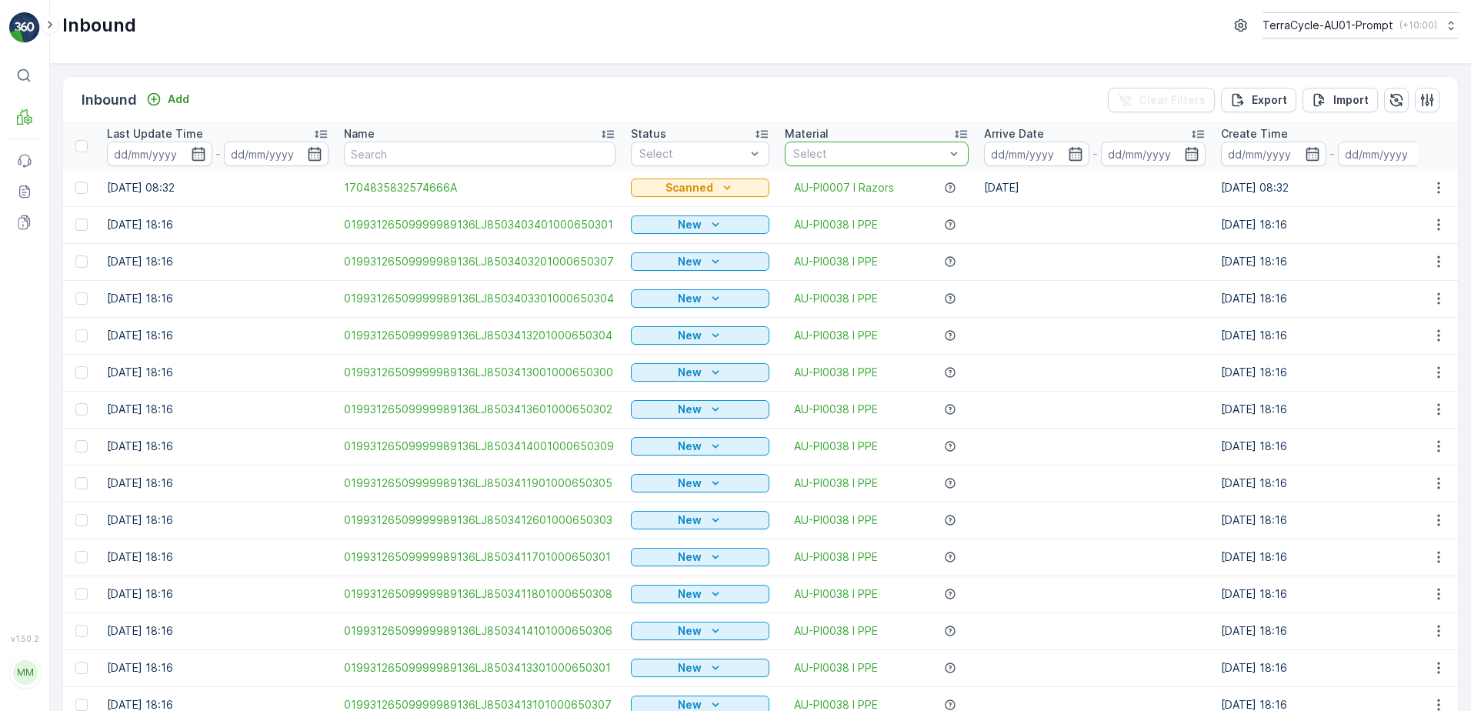
click at [839, 152] on div at bounding box center [869, 154] width 155 height 12
click at [838, 152] on div at bounding box center [869, 154] width 155 height 12
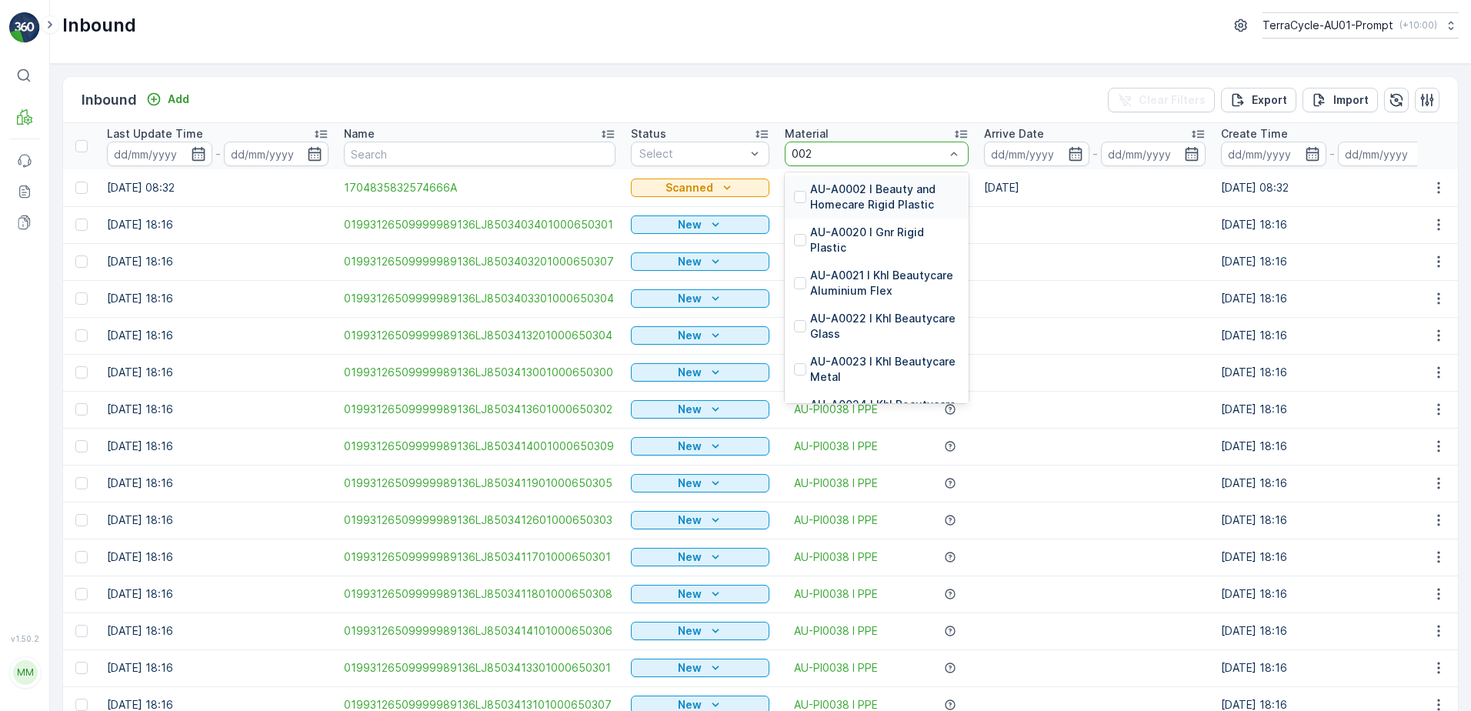
type input "0020"
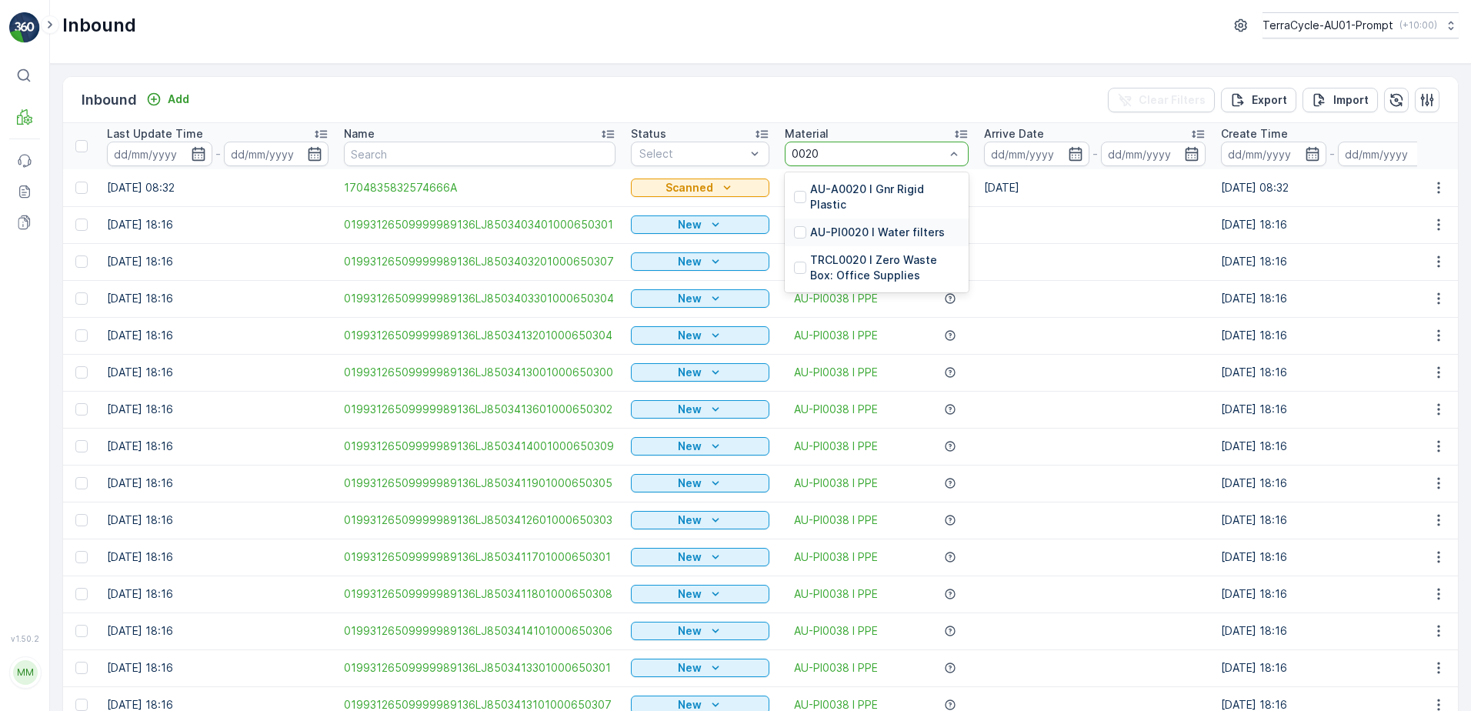
click at [876, 225] on p "AU-PI0020 I Water filters" at bounding box center [877, 232] width 135 height 15
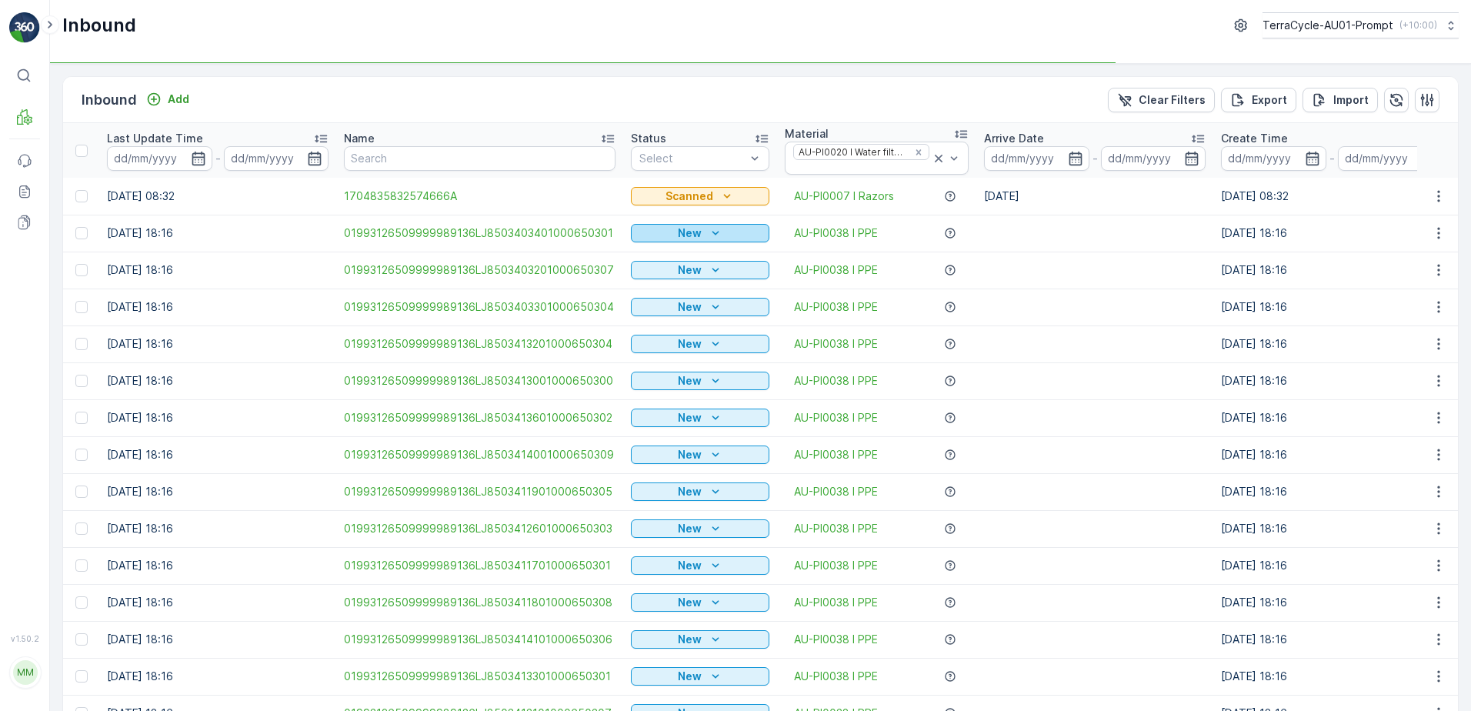
click at [687, 225] on p "New" at bounding box center [690, 232] width 24 height 15
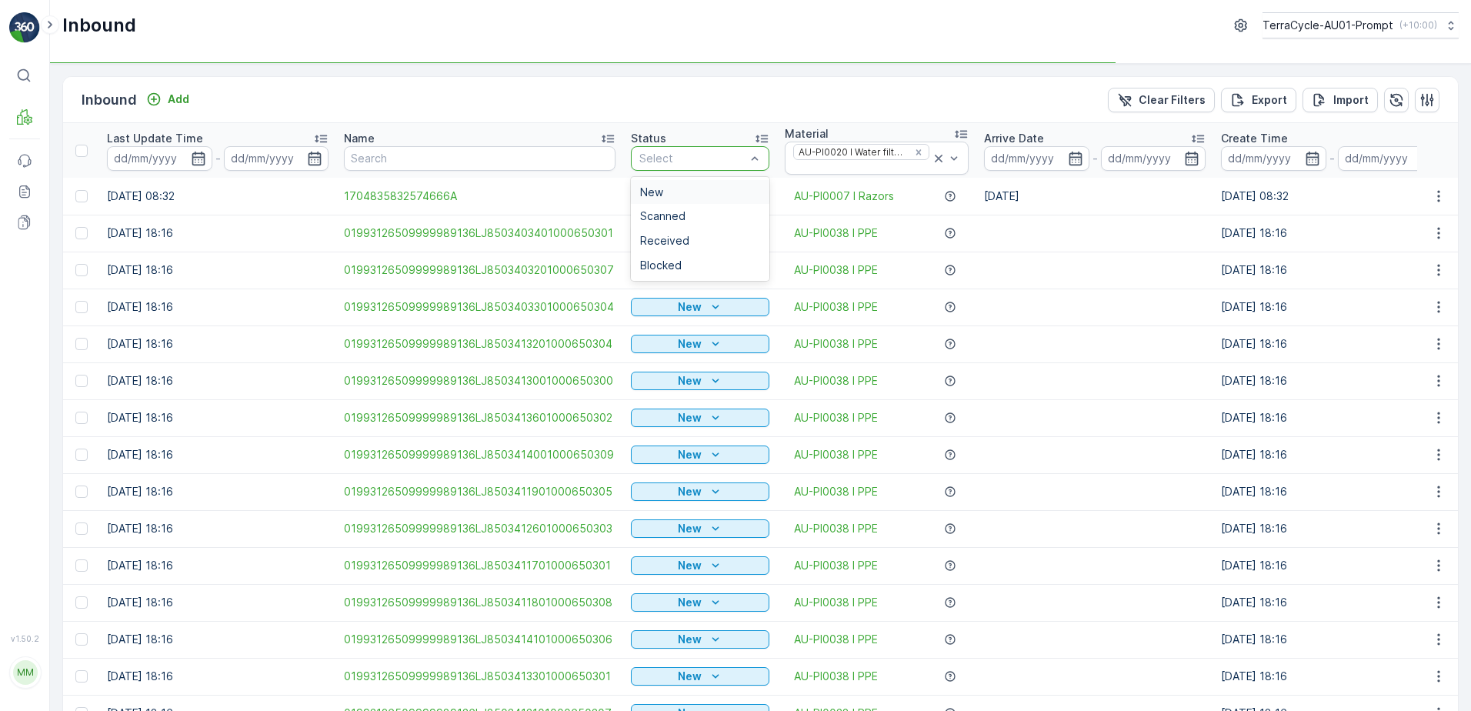
click at [724, 162] on div "Select" at bounding box center [700, 158] width 138 height 25
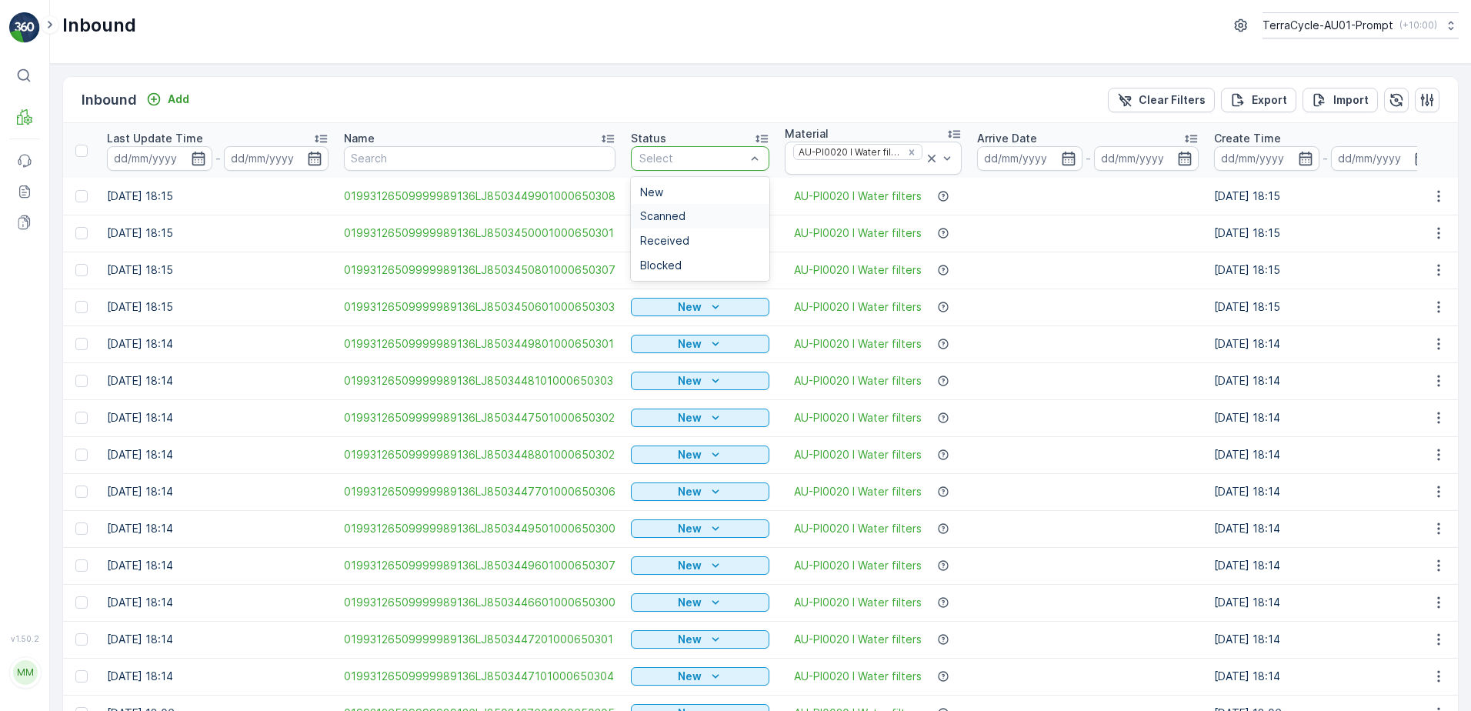
click at [667, 221] on span "Scanned" at bounding box center [662, 216] width 45 height 12
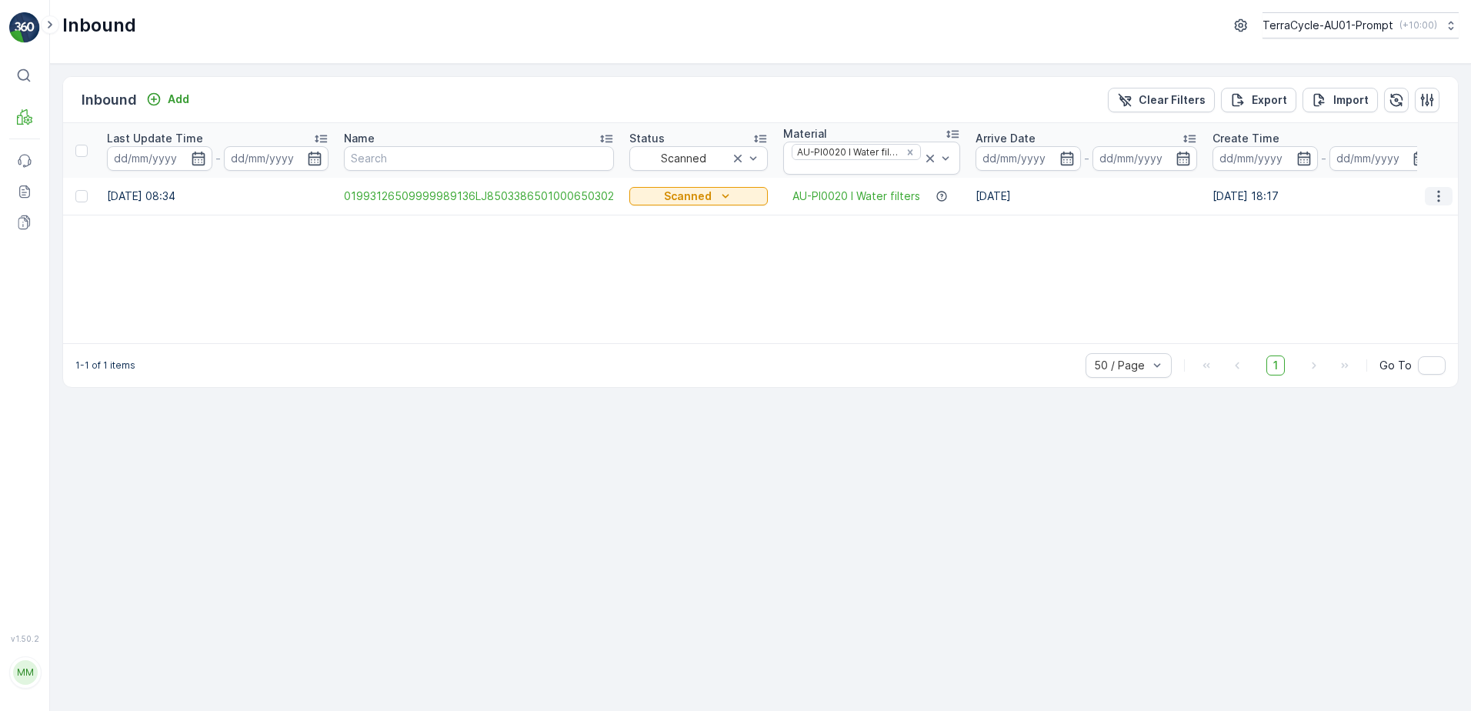
click at [1438, 195] on icon "button" at bounding box center [1438, 196] width 15 height 15
click at [1396, 301] on span "Print QR" at bounding box center [1377, 305] width 42 height 15
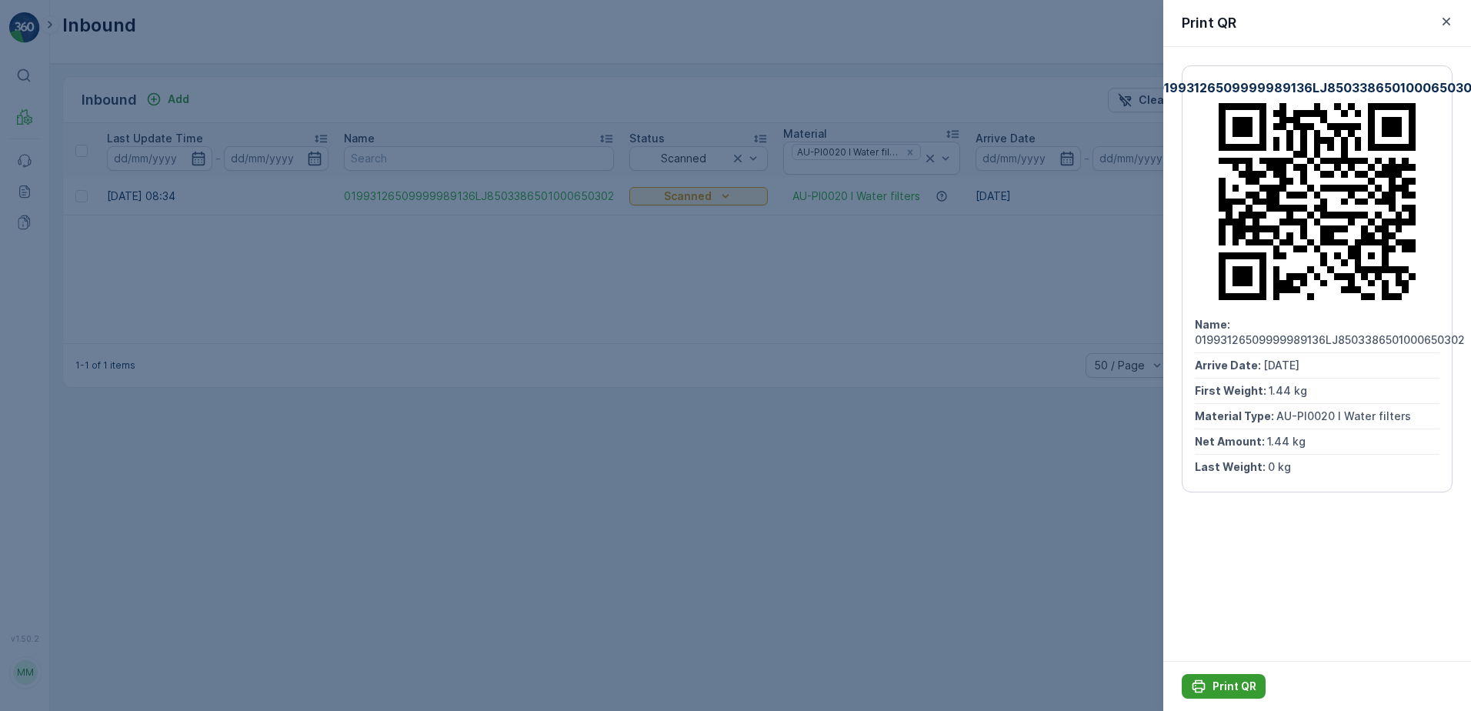
click at [1215, 685] on p "Print QR" at bounding box center [1235, 686] width 44 height 15
click at [1451, 22] on icon "button" at bounding box center [1446, 21] width 15 height 15
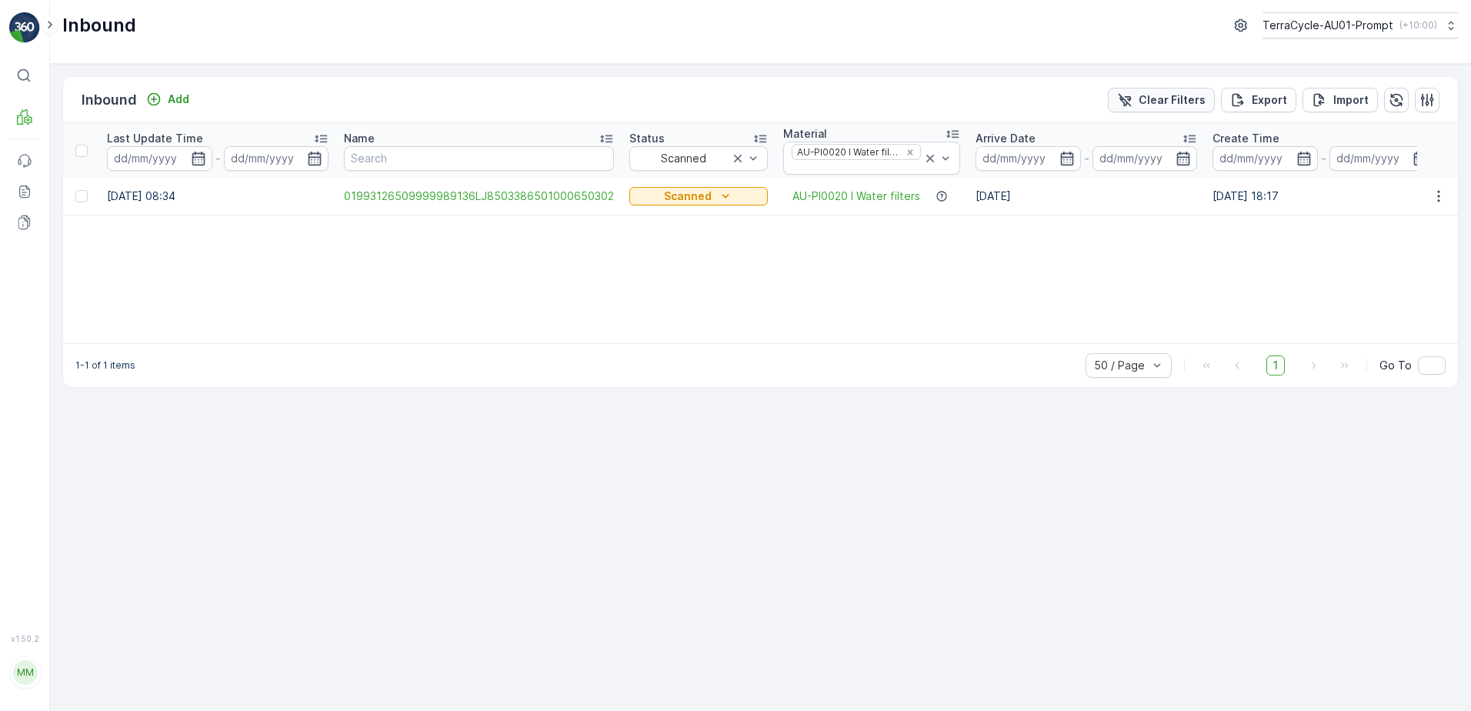
click at [1159, 101] on p "Clear Filters" at bounding box center [1172, 99] width 67 height 15
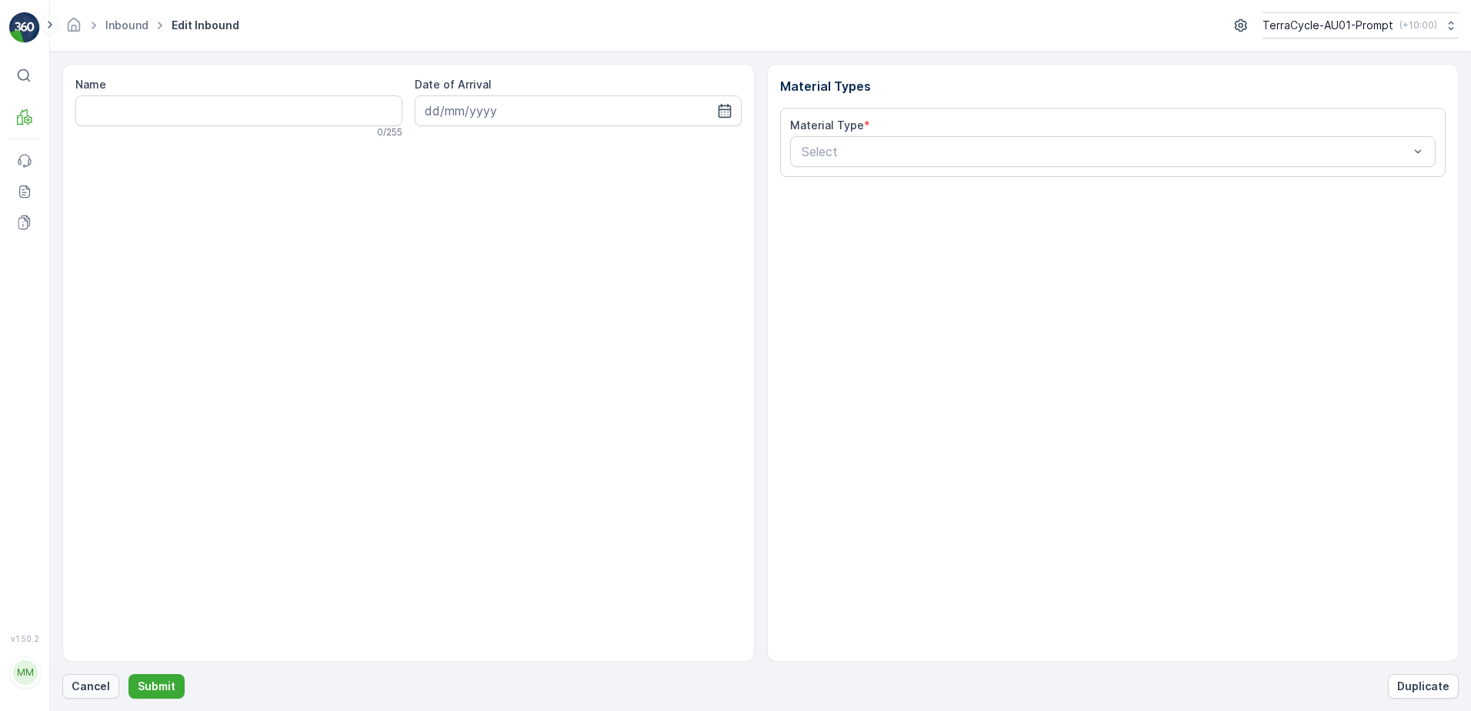
click at [85, 683] on p "Cancel" at bounding box center [91, 686] width 38 height 15
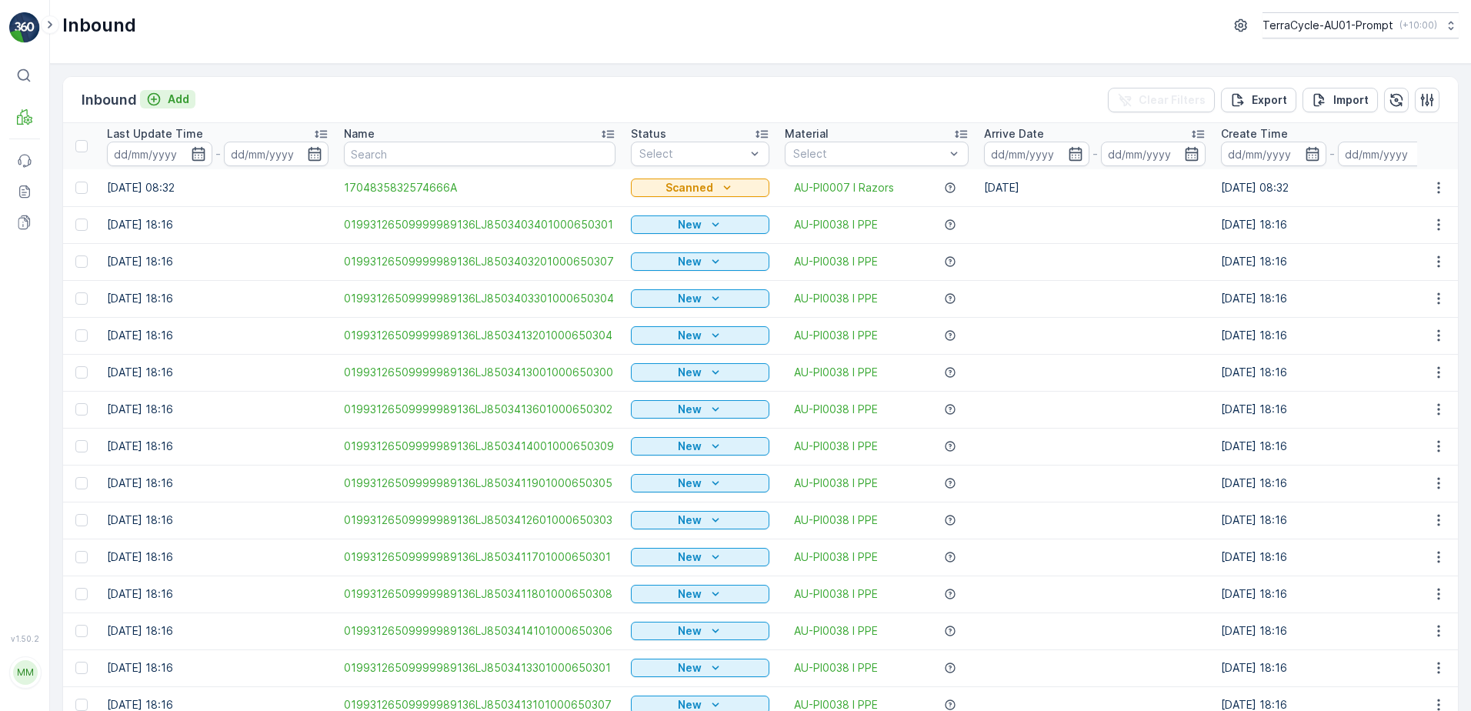
click at [183, 97] on p "Add" at bounding box center [179, 99] width 22 height 15
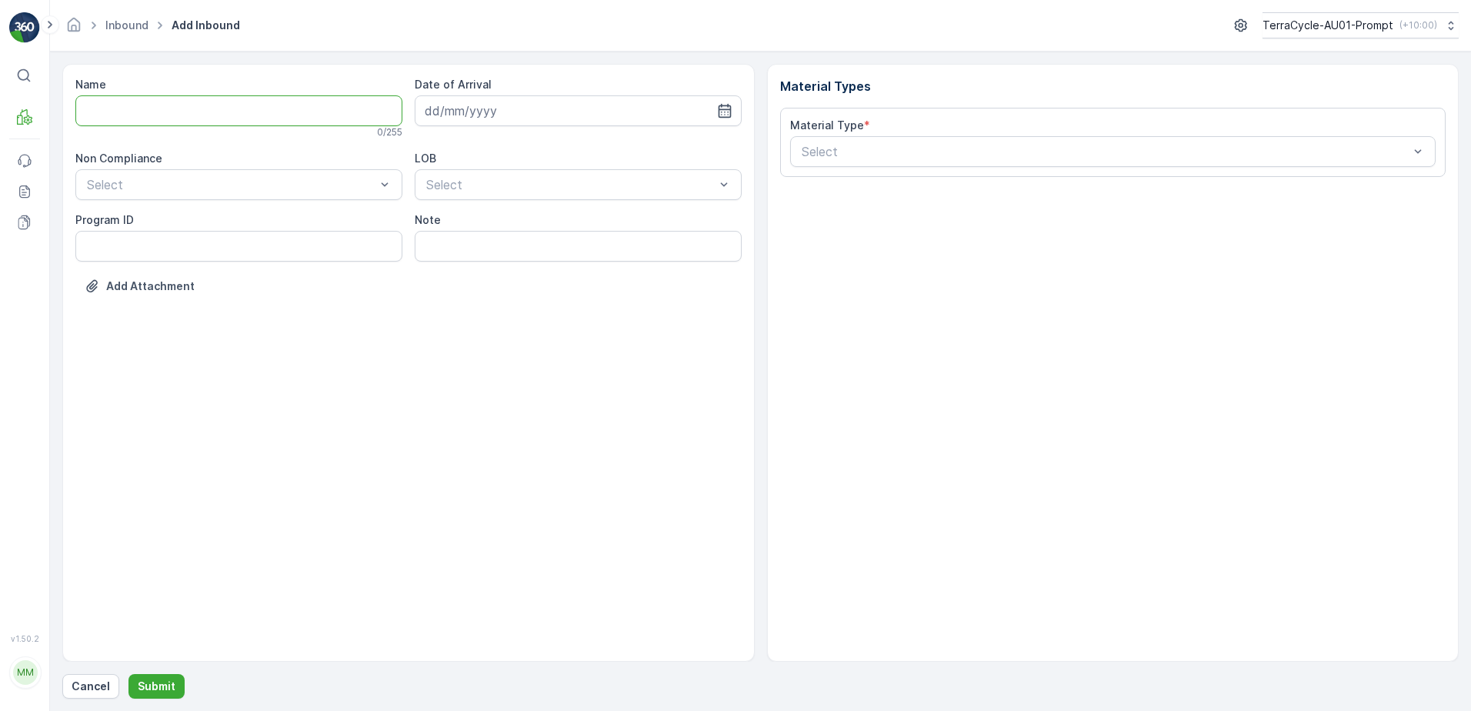
click at [175, 104] on input "Name" at bounding box center [238, 110] width 327 height 31
type input "01993126509999989136LJ8502180401000650306"
click at [128, 674] on button "Submit" at bounding box center [156, 686] width 56 height 25
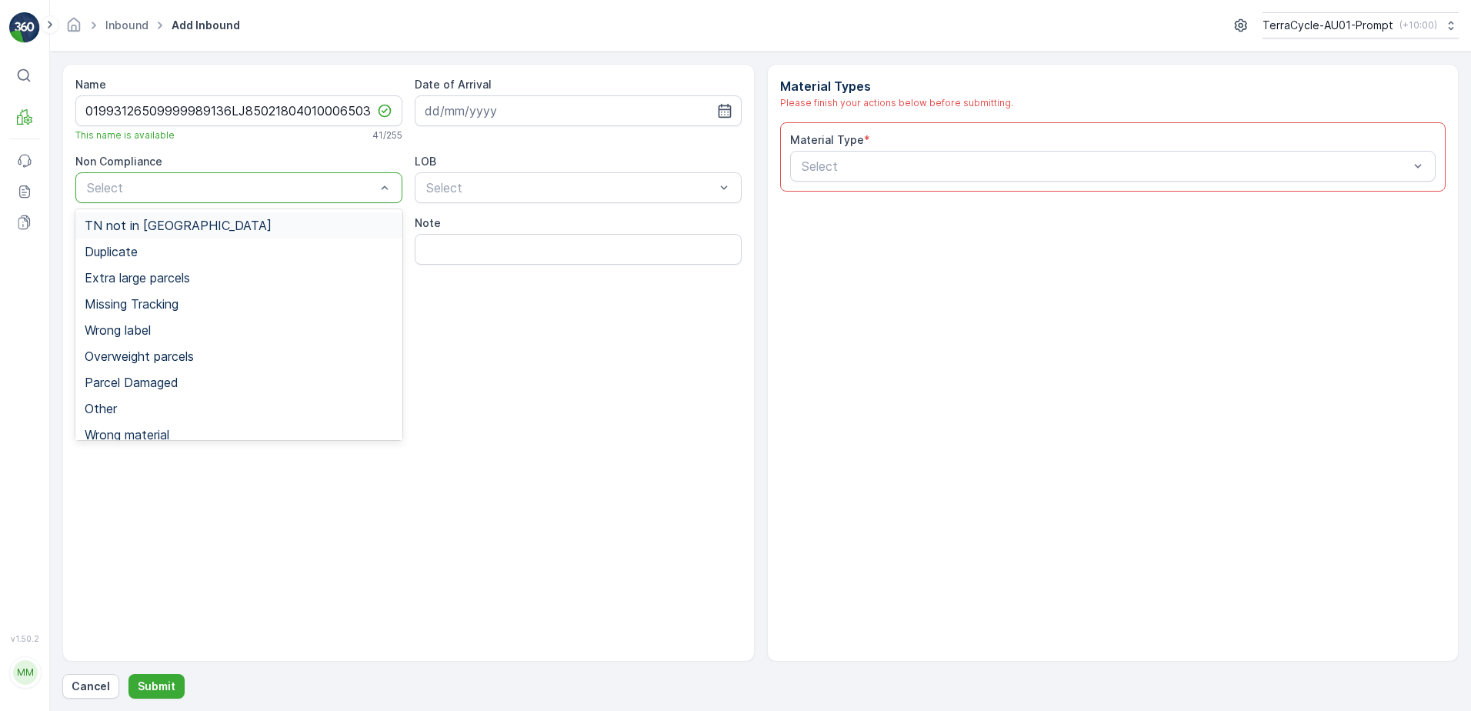
click at [165, 222] on span "TN not in [GEOGRAPHIC_DATA]" at bounding box center [178, 226] width 187 height 14
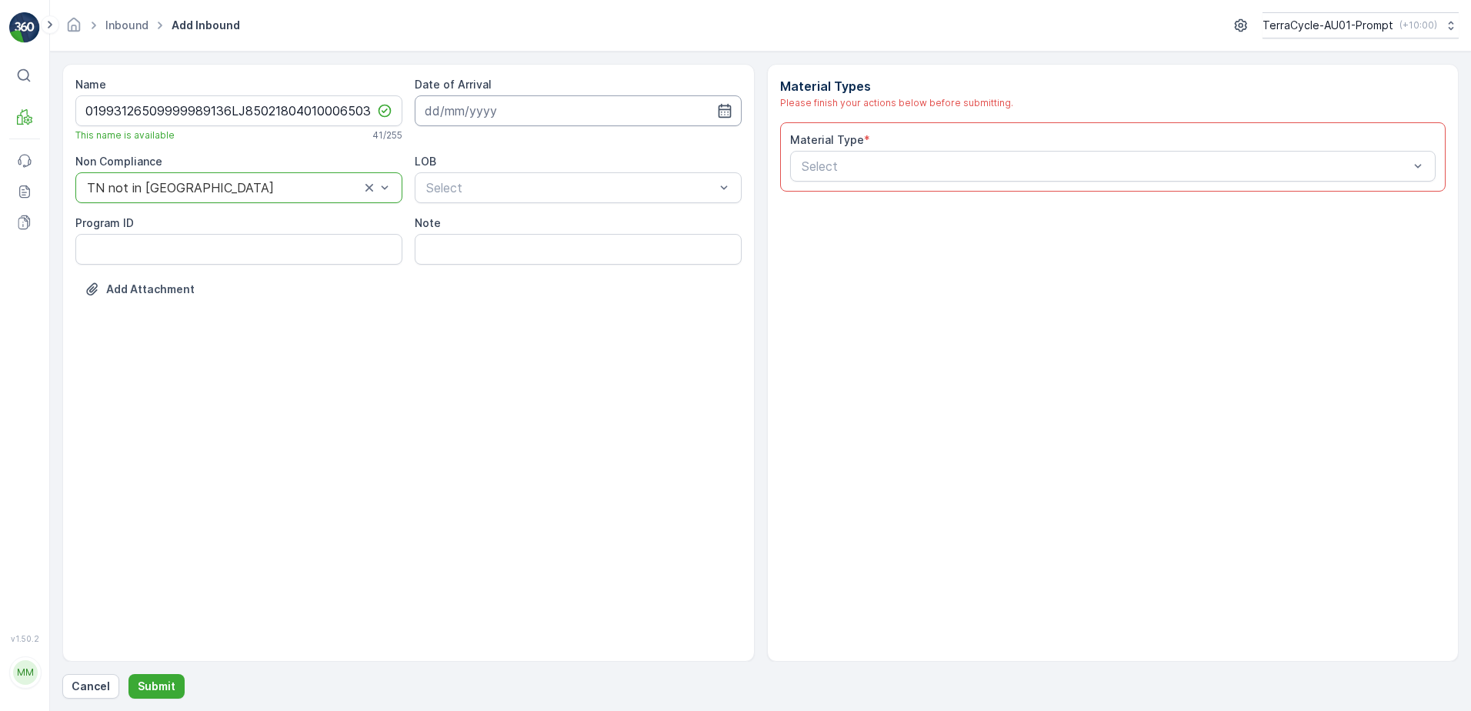
click at [492, 106] on input at bounding box center [578, 110] width 327 height 31
drag, startPoint x: 499, startPoint y: 269, endPoint x: 499, endPoint y: 258, distance: 10.8
click at [499, 262] on div "16" at bounding box center [496, 270] width 25 height 25
type input "[DATE]"
click at [491, 178] on div "Select" at bounding box center [578, 187] width 327 height 31
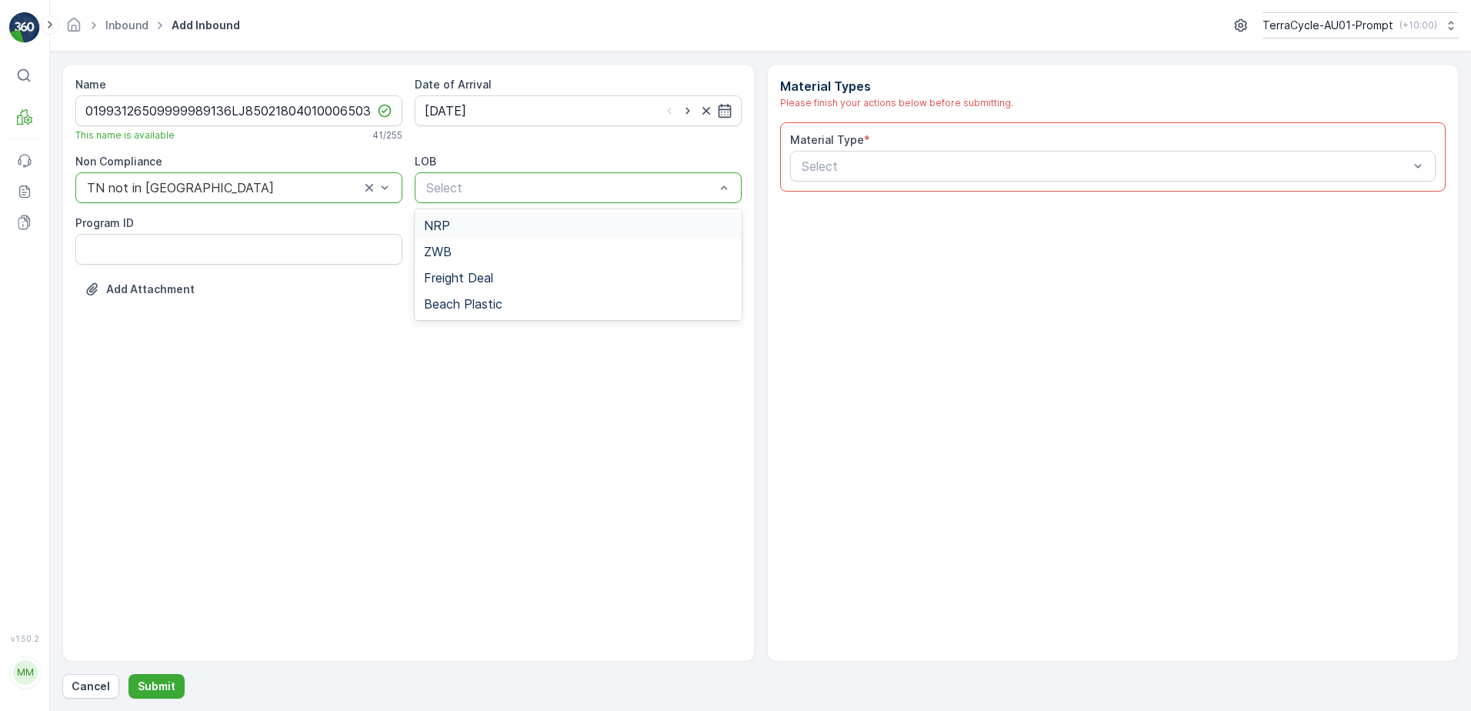
click at [478, 225] on div "NRP" at bounding box center [578, 226] width 309 height 14
click at [471, 237] on input "Note" at bounding box center [578, 249] width 327 height 31
type input "WATERDROP BLISTERS"
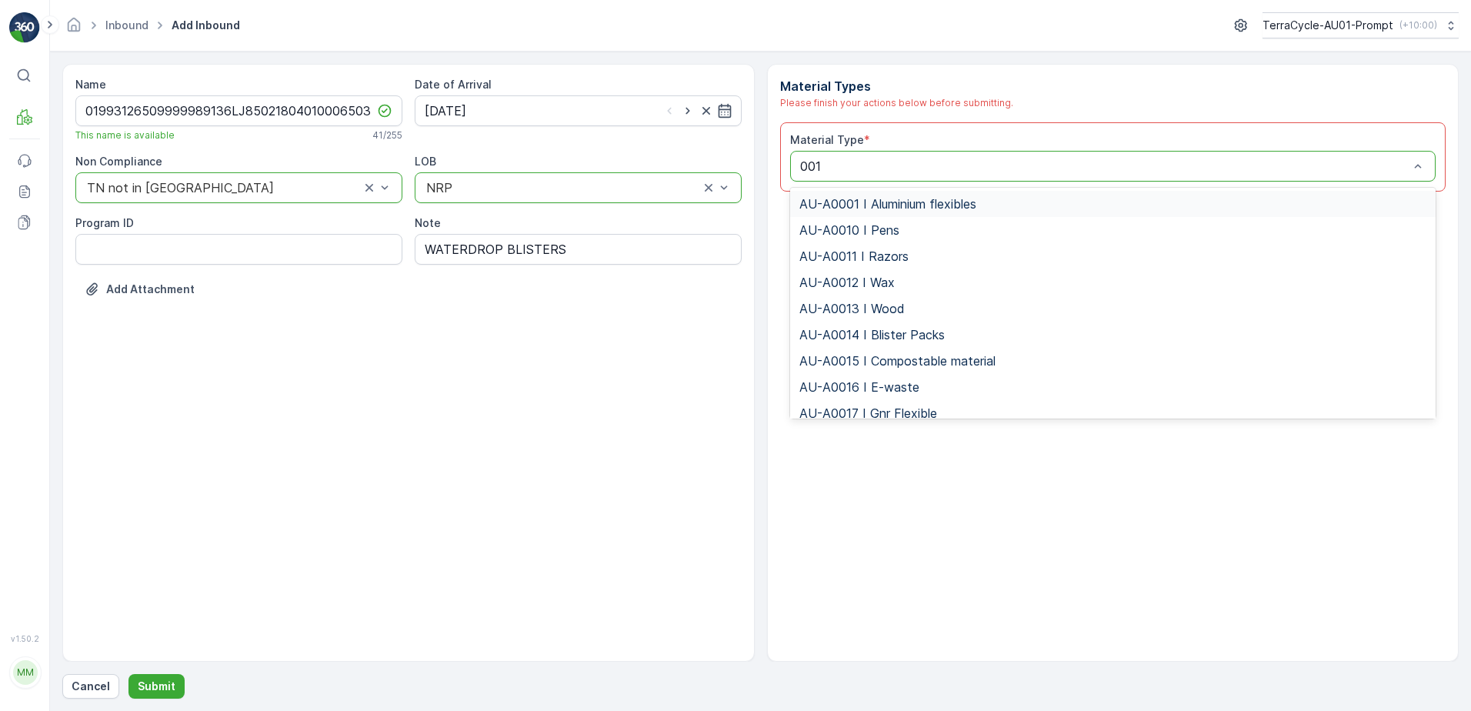
type input "0017"
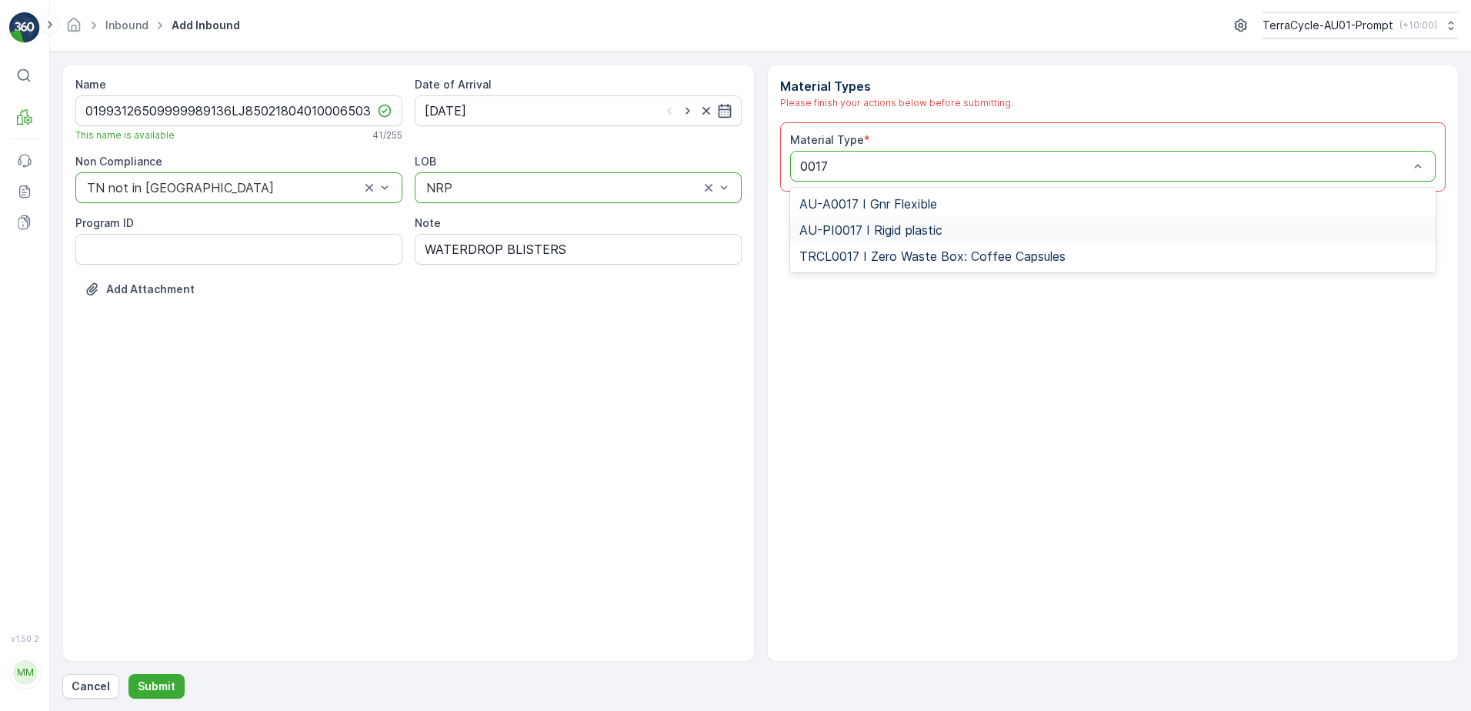
click at [886, 223] on span "AU-PI0017 I Rigid plastic" at bounding box center [870, 230] width 143 height 14
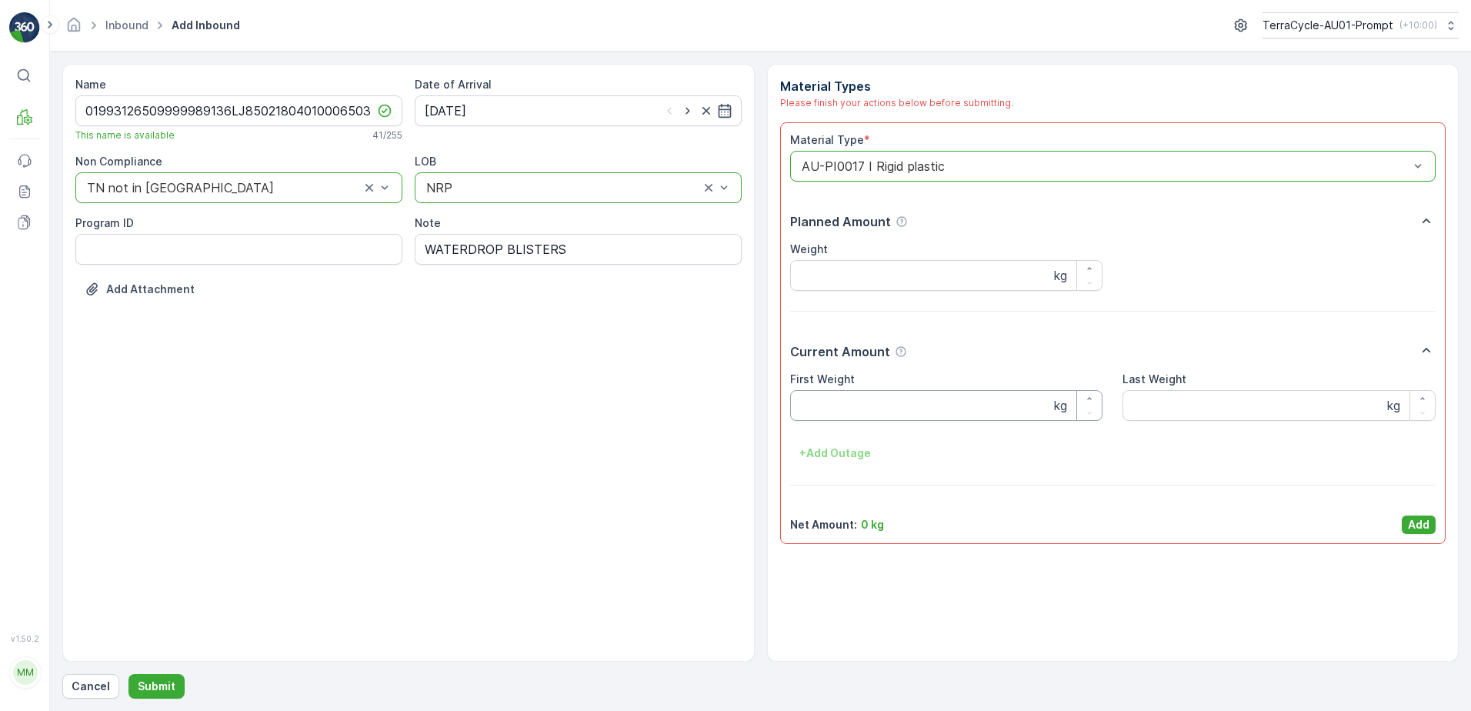
click at [833, 399] on Weight "First Weight" at bounding box center [946, 405] width 313 height 31
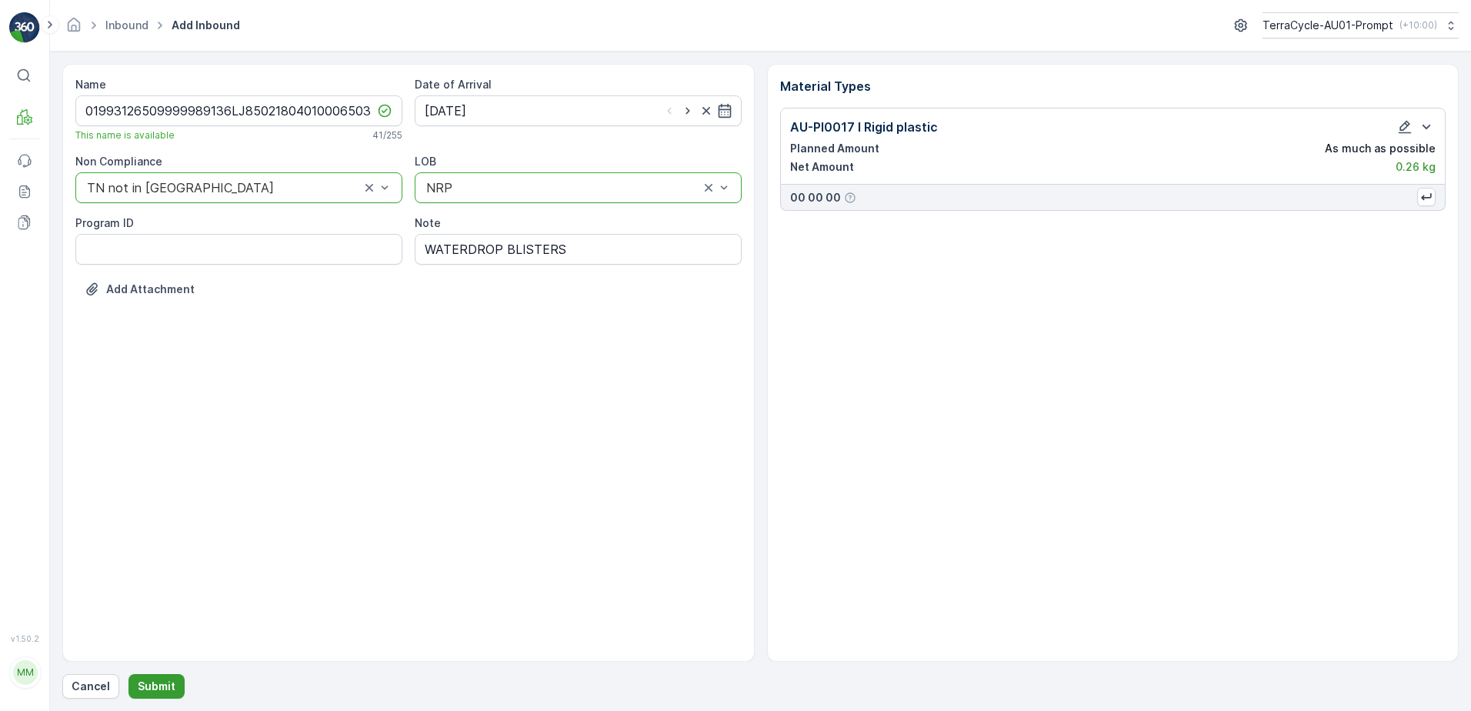
click at [164, 682] on p "Submit" at bounding box center [157, 686] width 38 height 15
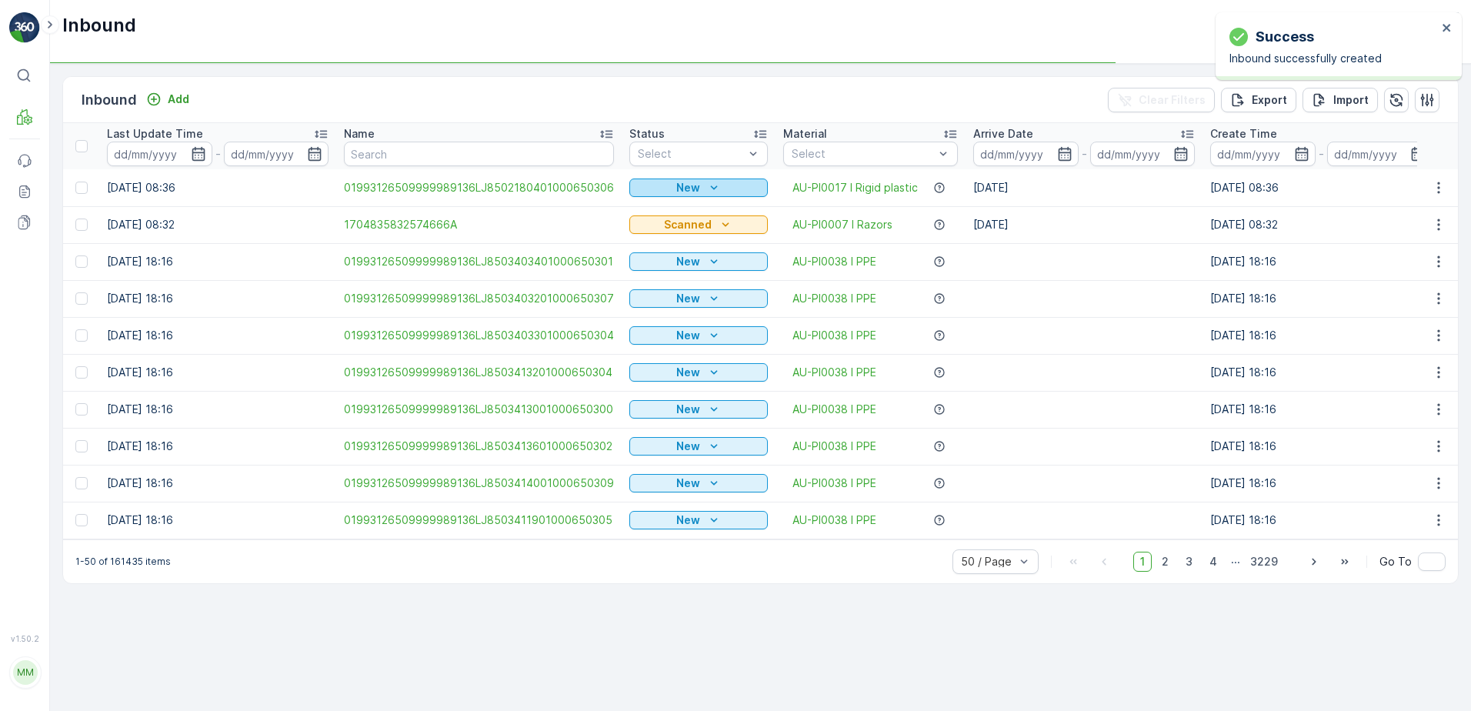
click at [707, 180] on icon "New" at bounding box center [713, 187] width 15 height 15
click at [681, 232] on div "Scanned" at bounding box center [661, 233] width 62 height 22
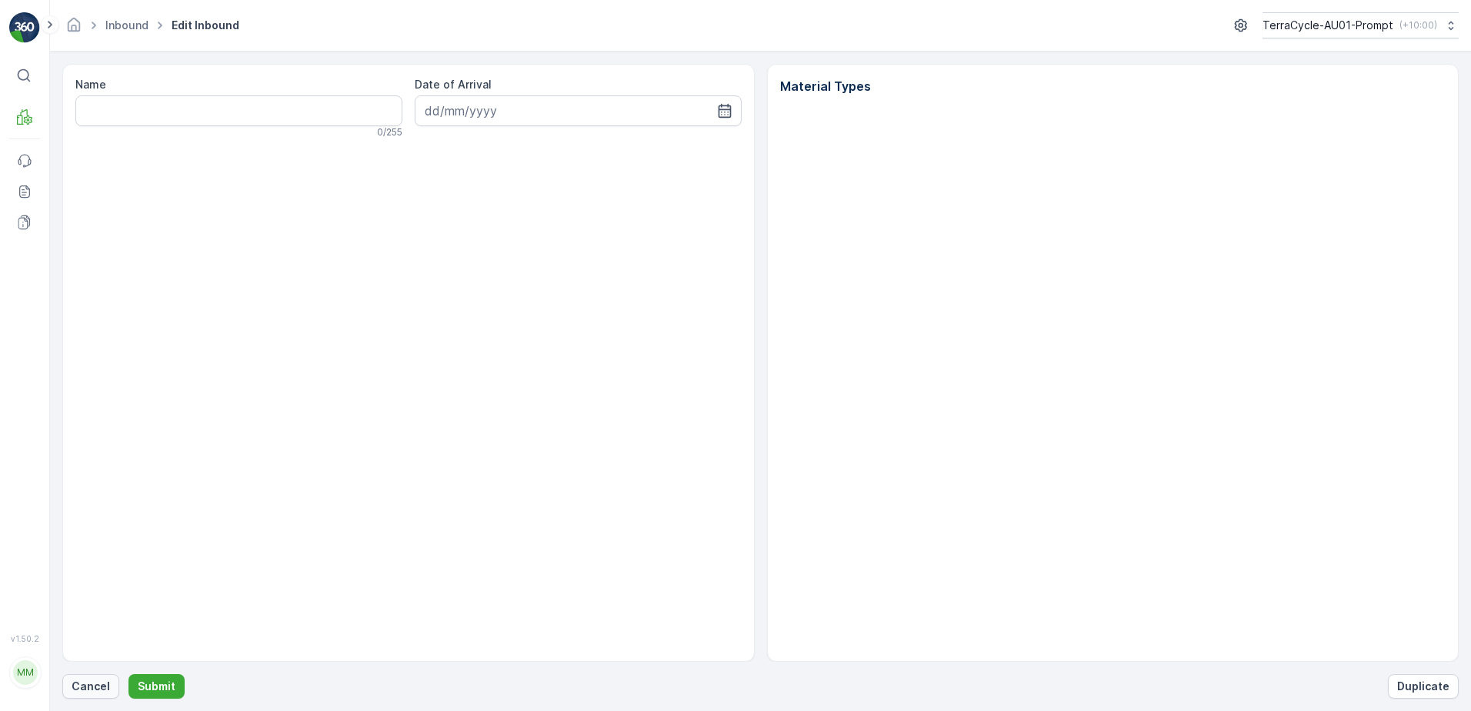
click at [93, 688] on p "Cancel" at bounding box center [91, 686] width 38 height 15
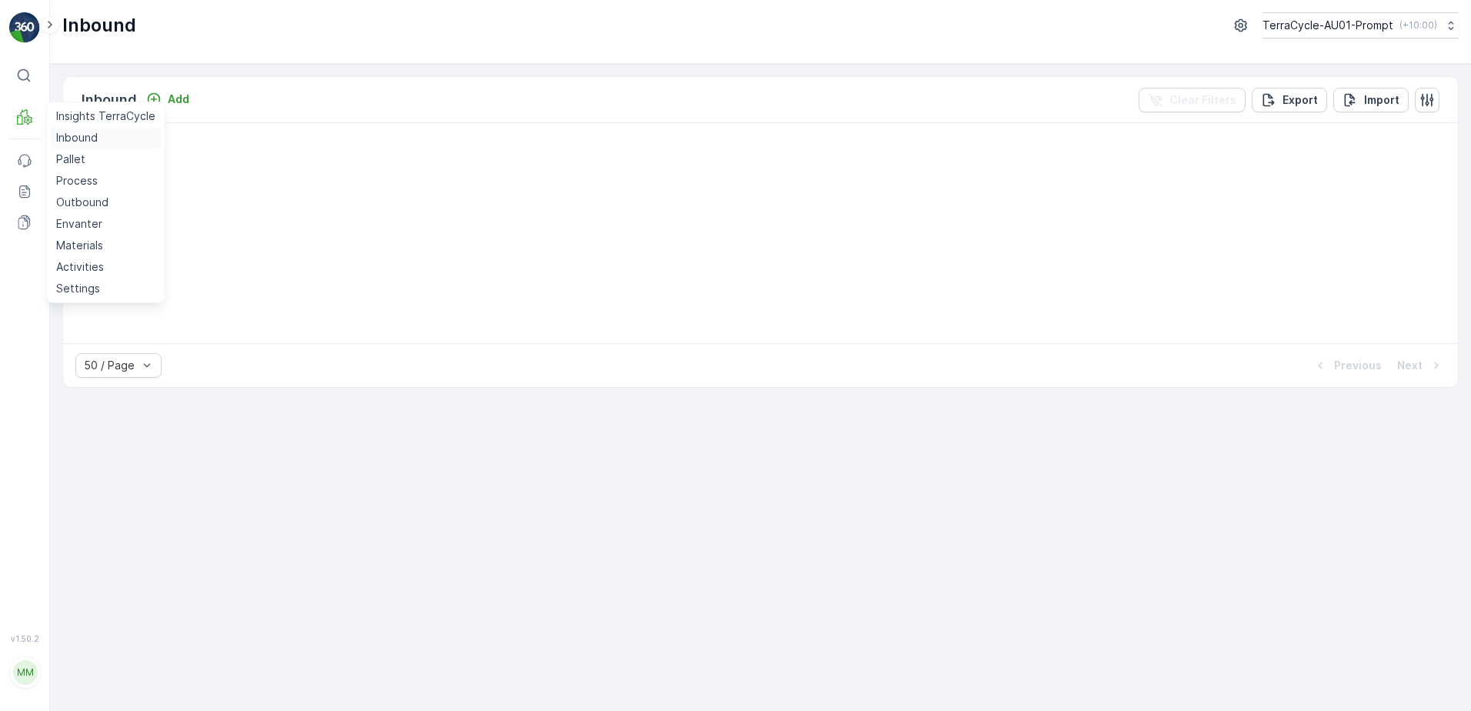
click at [92, 137] on p "Inbound" at bounding box center [77, 137] width 42 height 15
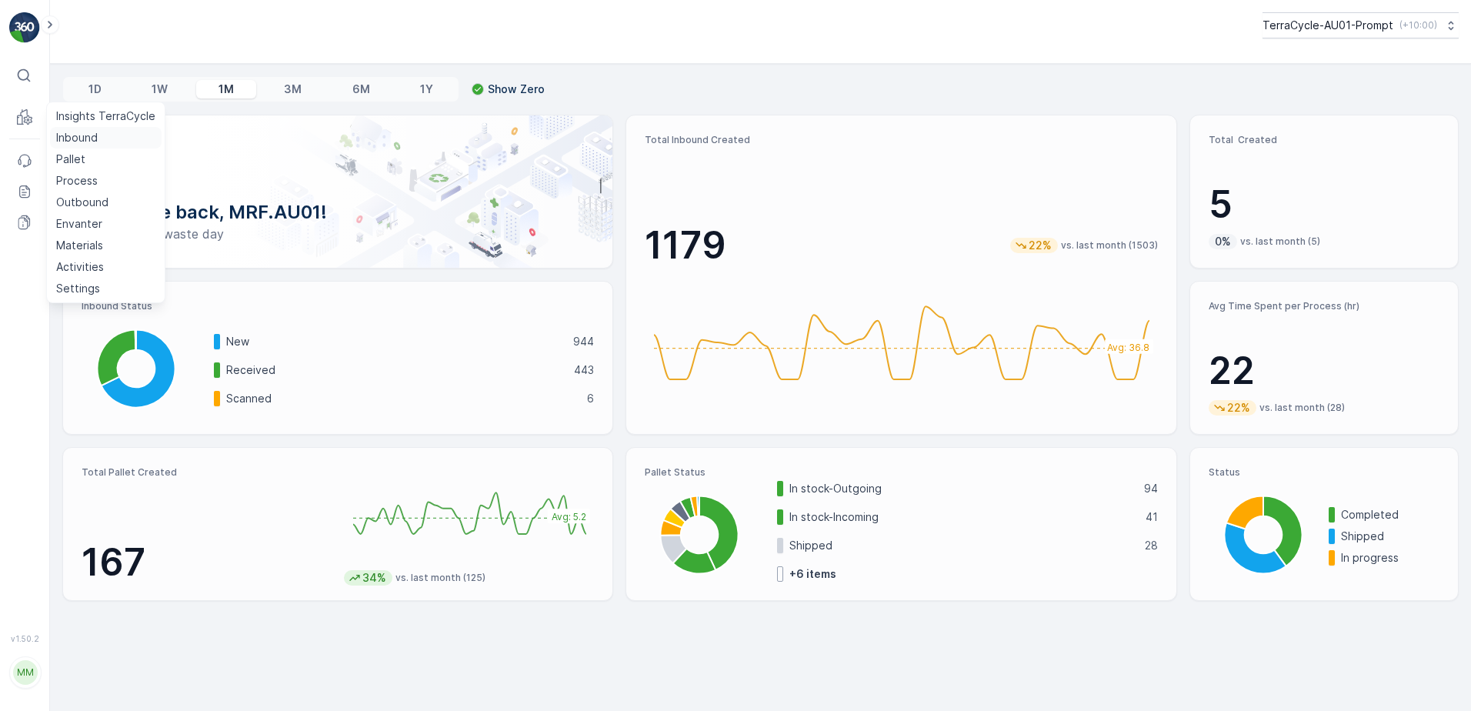
click at [68, 131] on p "Inbound" at bounding box center [77, 137] width 42 height 15
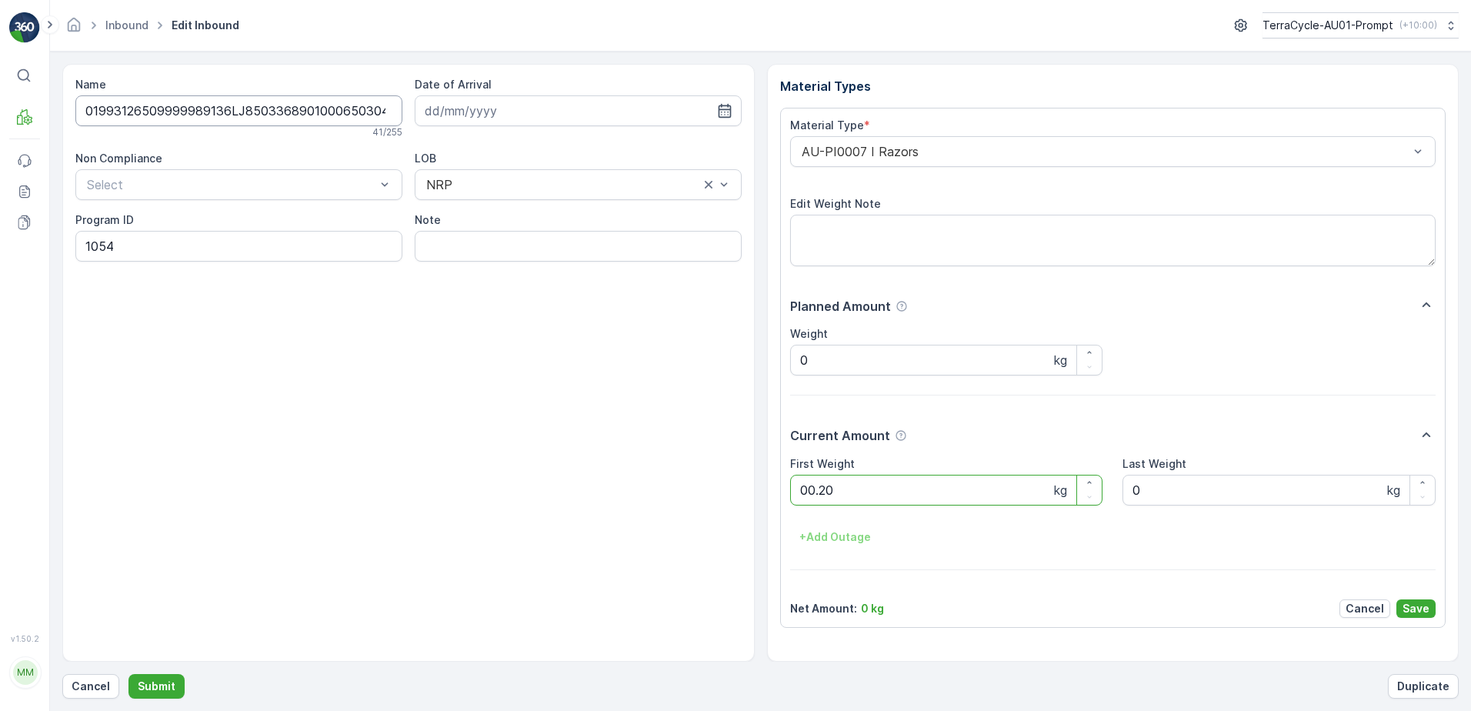
click at [128, 674] on button "Submit" at bounding box center [156, 686] width 56 height 25
